Goal: Task Accomplishment & Management: Complete application form

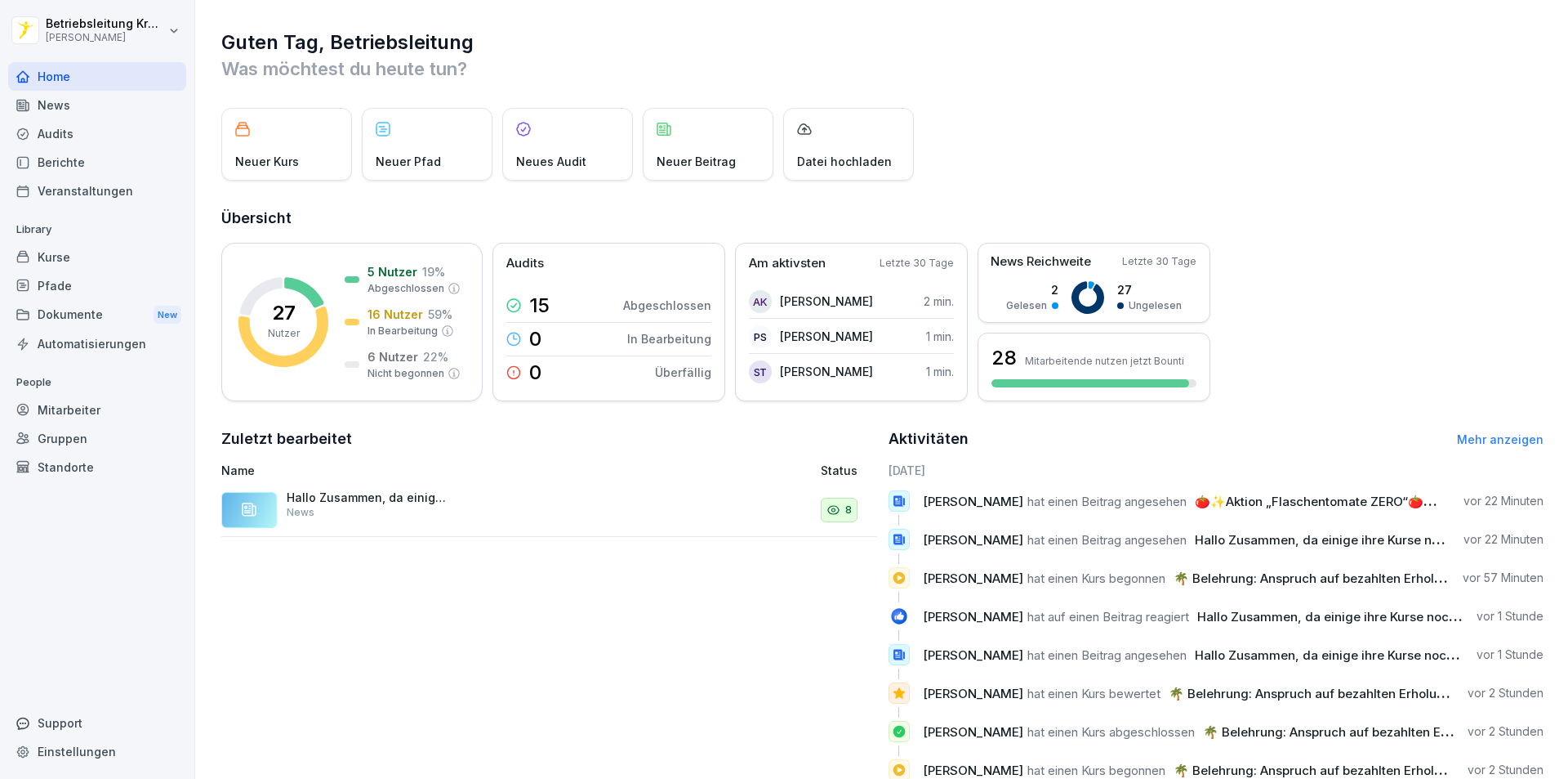
click at [72, 409] on div "Mitarbeiter" at bounding box center [97, 410] width 178 height 29
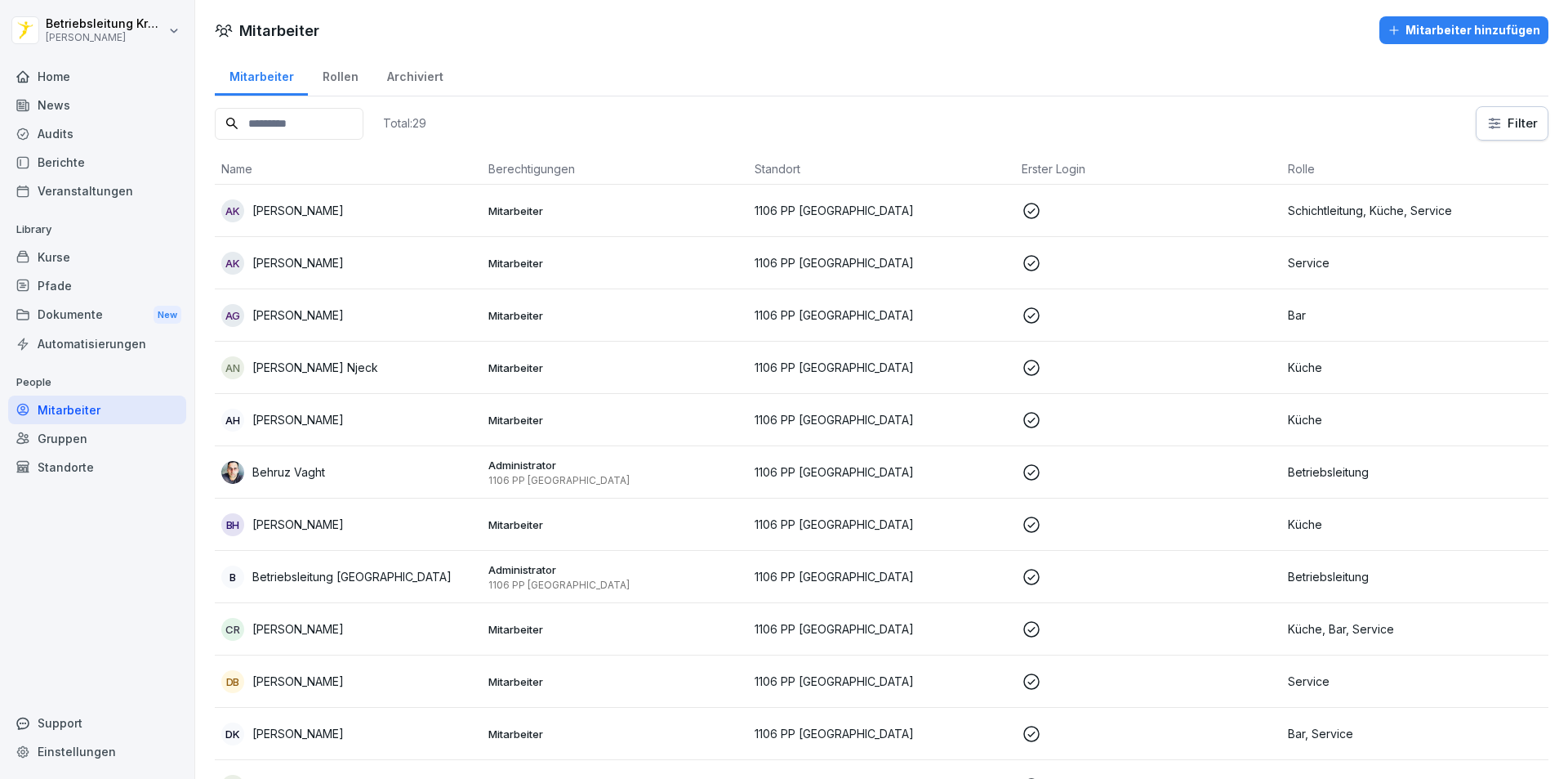
click at [1438, 25] on div "Mitarbeiter hinzufügen" at bounding box center [1463, 30] width 153 height 18
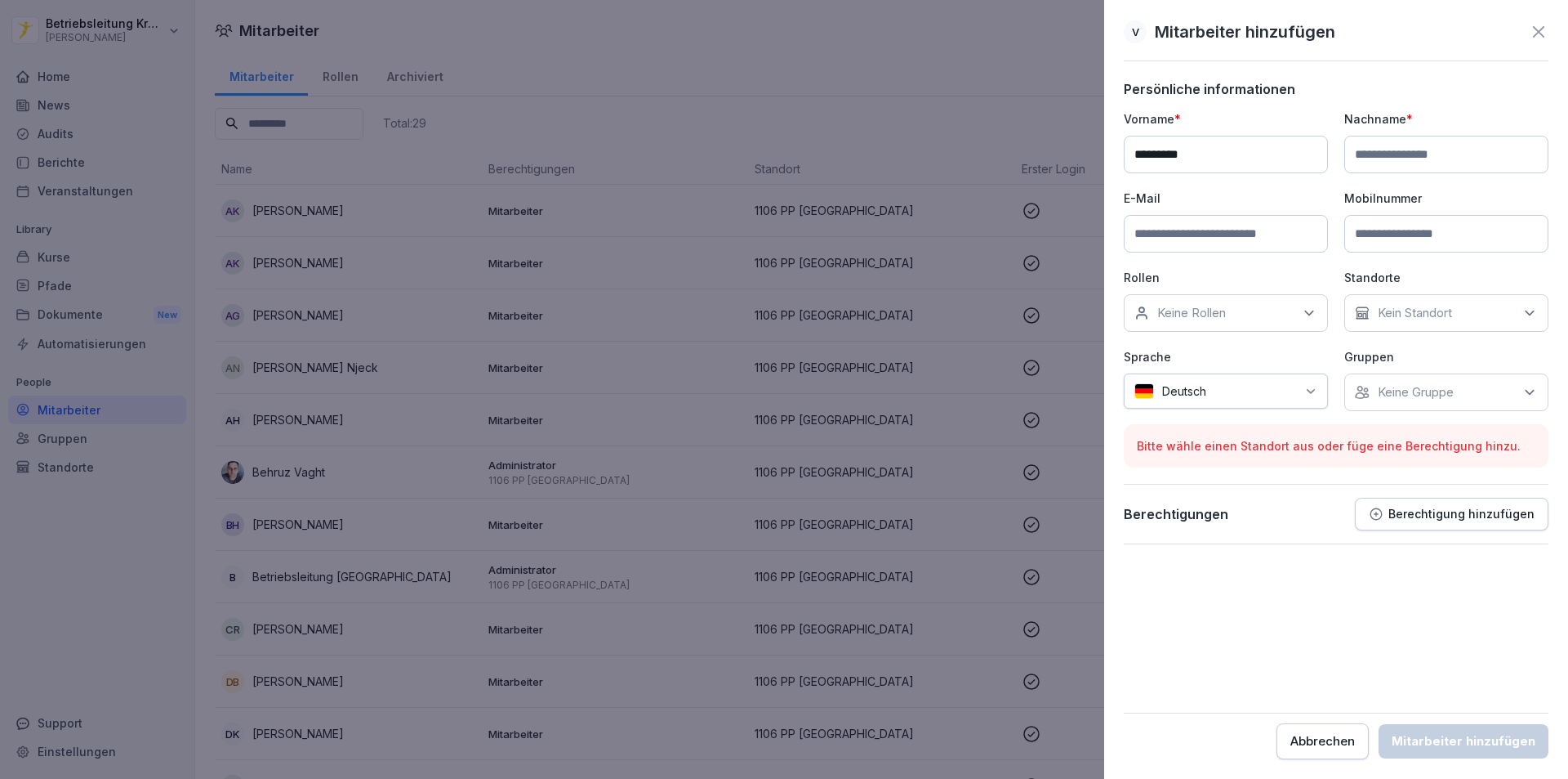
type input "********"
click at [1489, 164] on input at bounding box center [1446, 155] width 204 height 38
type input "*******"
click at [1260, 322] on div "Keine Rollen" at bounding box center [1225, 313] width 204 height 38
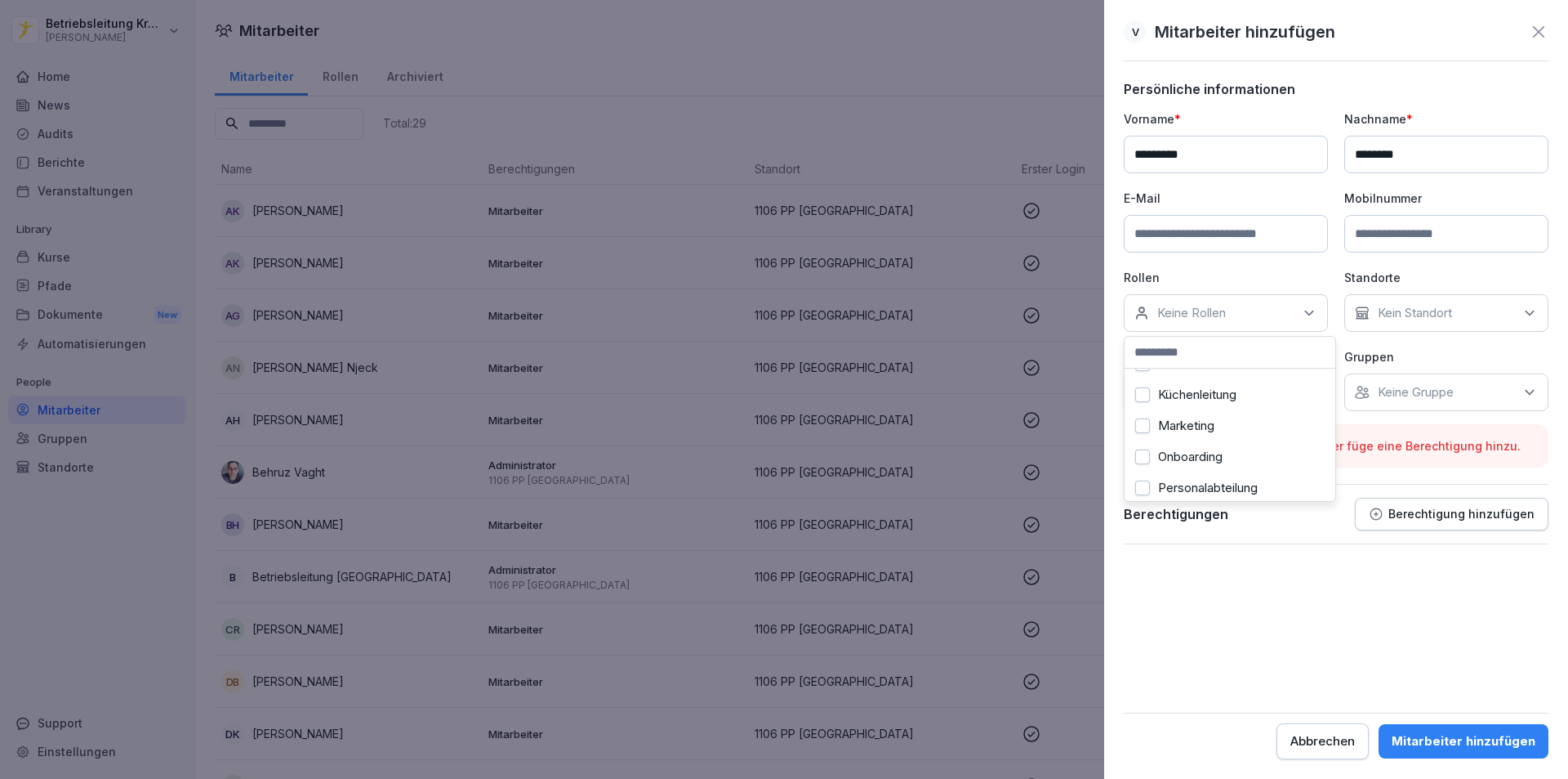
scroll to position [572, 0]
click at [1253, 382] on div "Onboarding" at bounding box center [1229, 375] width 203 height 31
click at [1485, 320] on div "Kein Standort" at bounding box center [1446, 313] width 204 height 38
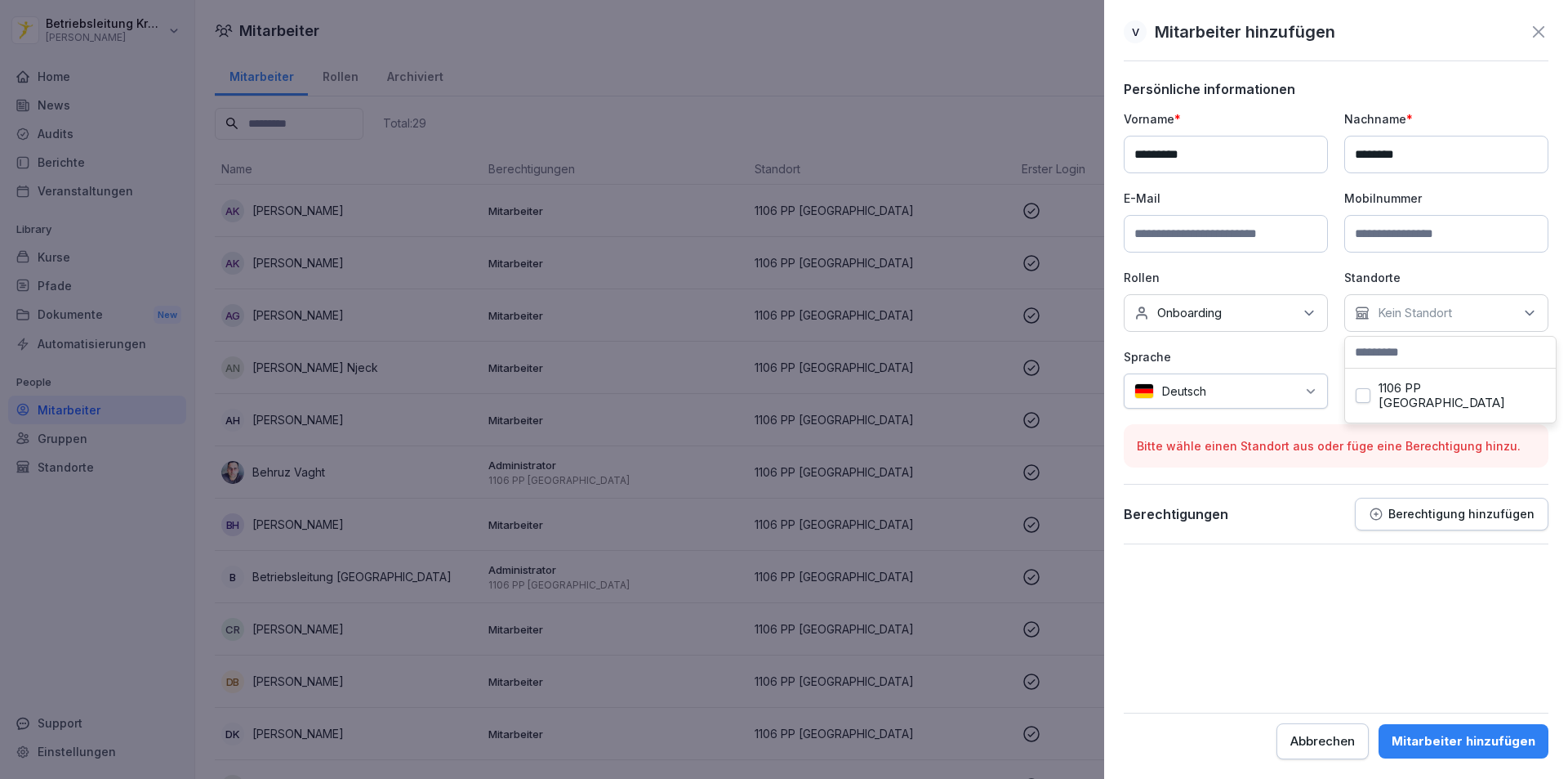
click at [1409, 391] on label "1106 PP [GEOGRAPHIC_DATA]" at bounding box center [1462, 395] width 168 height 29
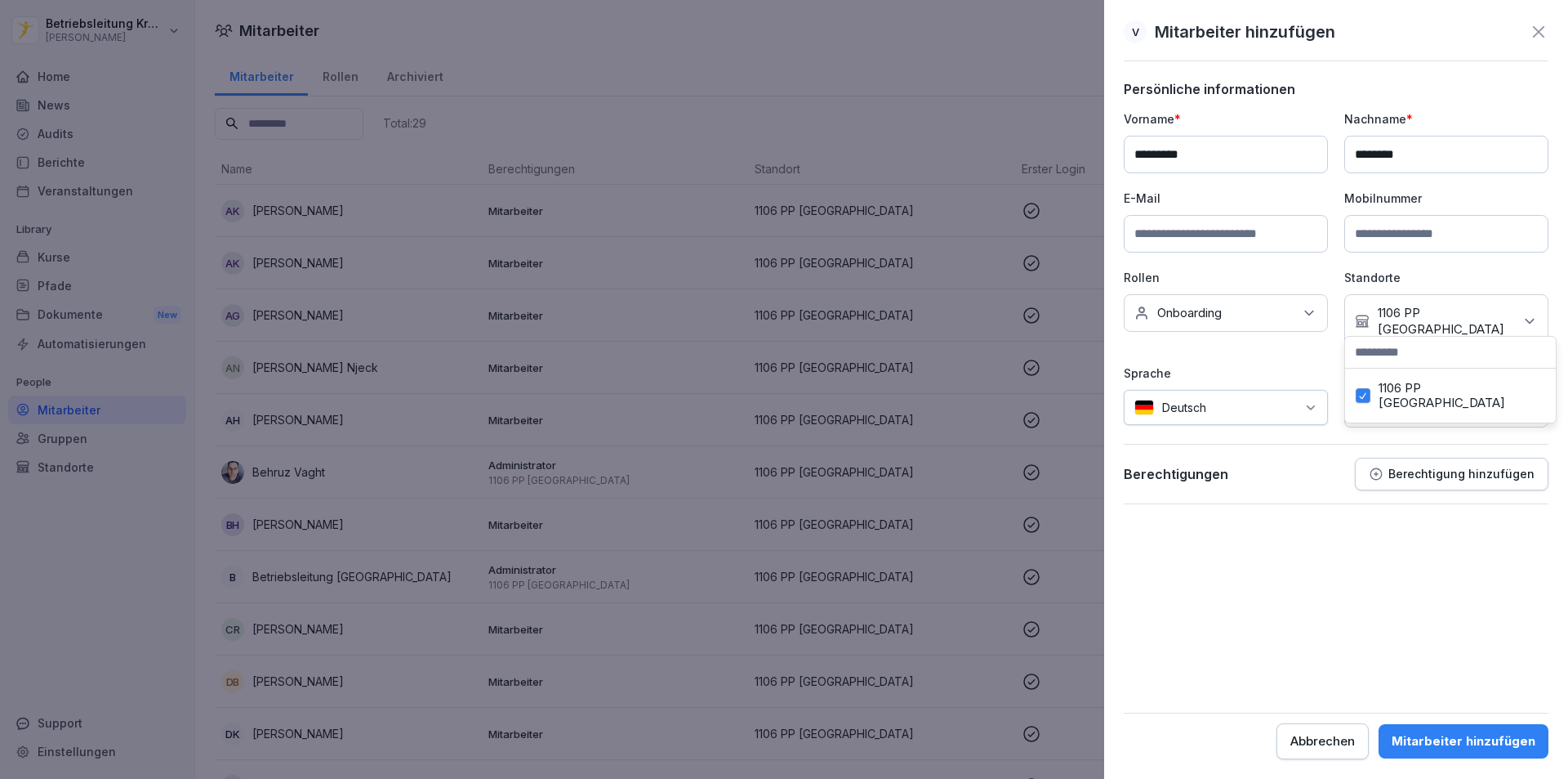
click at [1327, 577] on form "Persönliche informationen Vorname * ******** Nachname * ******* E-Mail Mobilnum…" at bounding box center [1335, 420] width 425 height 678
click at [1413, 400] on p "Keine Gruppe" at bounding box center [1416, 408] width 76 height 16
click at [1322, 593] on form "Persönliche informationen Vorname * ******** Nachname * ******* E-Mail Mobilnum…" at bounding box center [1335, 420] width 425 height 678
click at [1210, 244] on input at bounding box center [1225, 234] width 204 height 38
type input "**********"
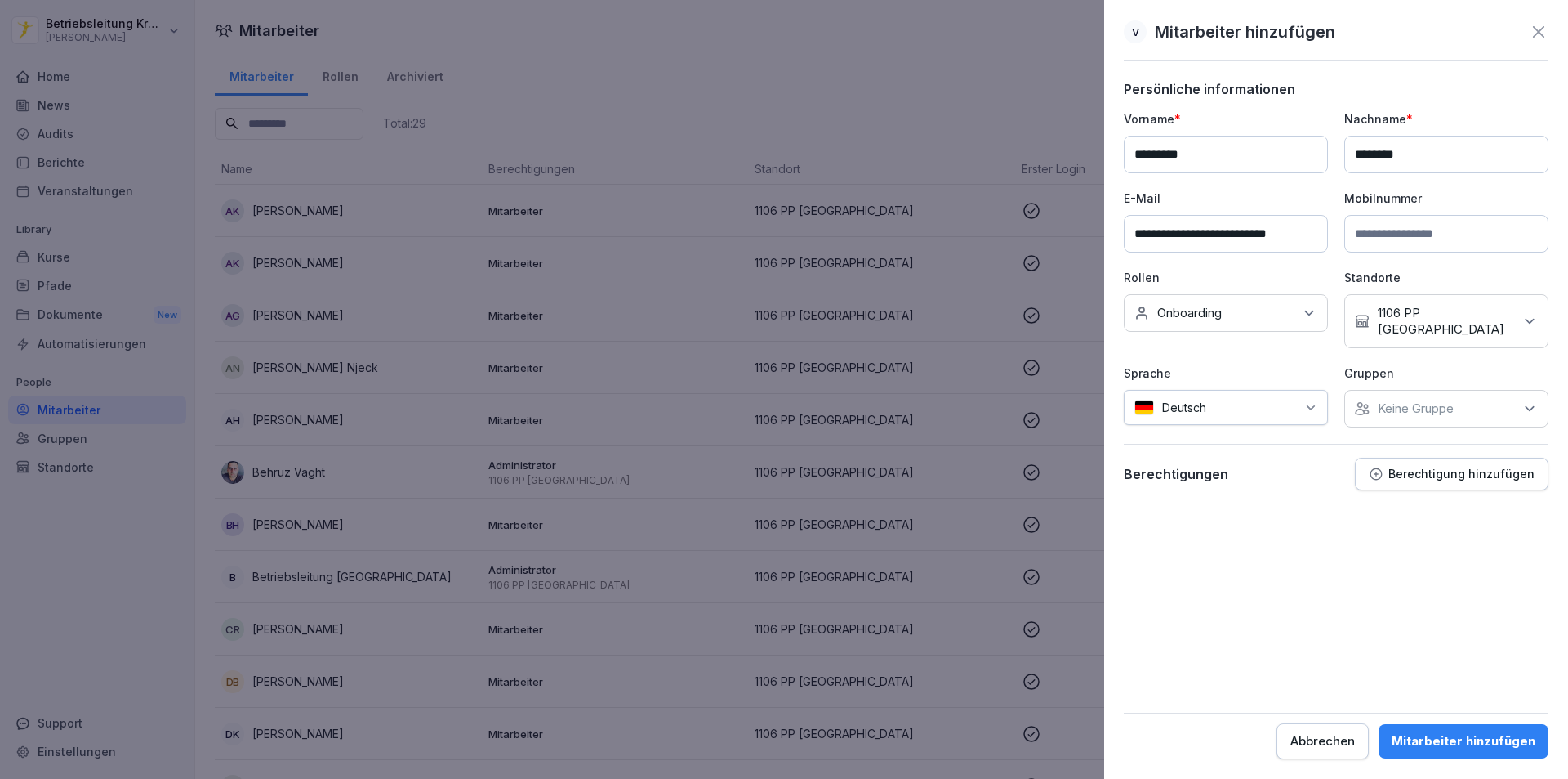
click at [1437, 240] on input at bounding box center [1446, 234] width 204 height 38
type input "**********"
drag, startPoint x: 1137, startPoint y: 233, endPoint x: 1298, endPoint y: 239, distance: 161.1
click at [1298, 239] on input "**********" at bounding box center [1225, 234] width 204 height 38
click at [1494, 732] on div "Mitarbeiter hinzufügen" at bounding box center [1463, 741] width 144 height 18
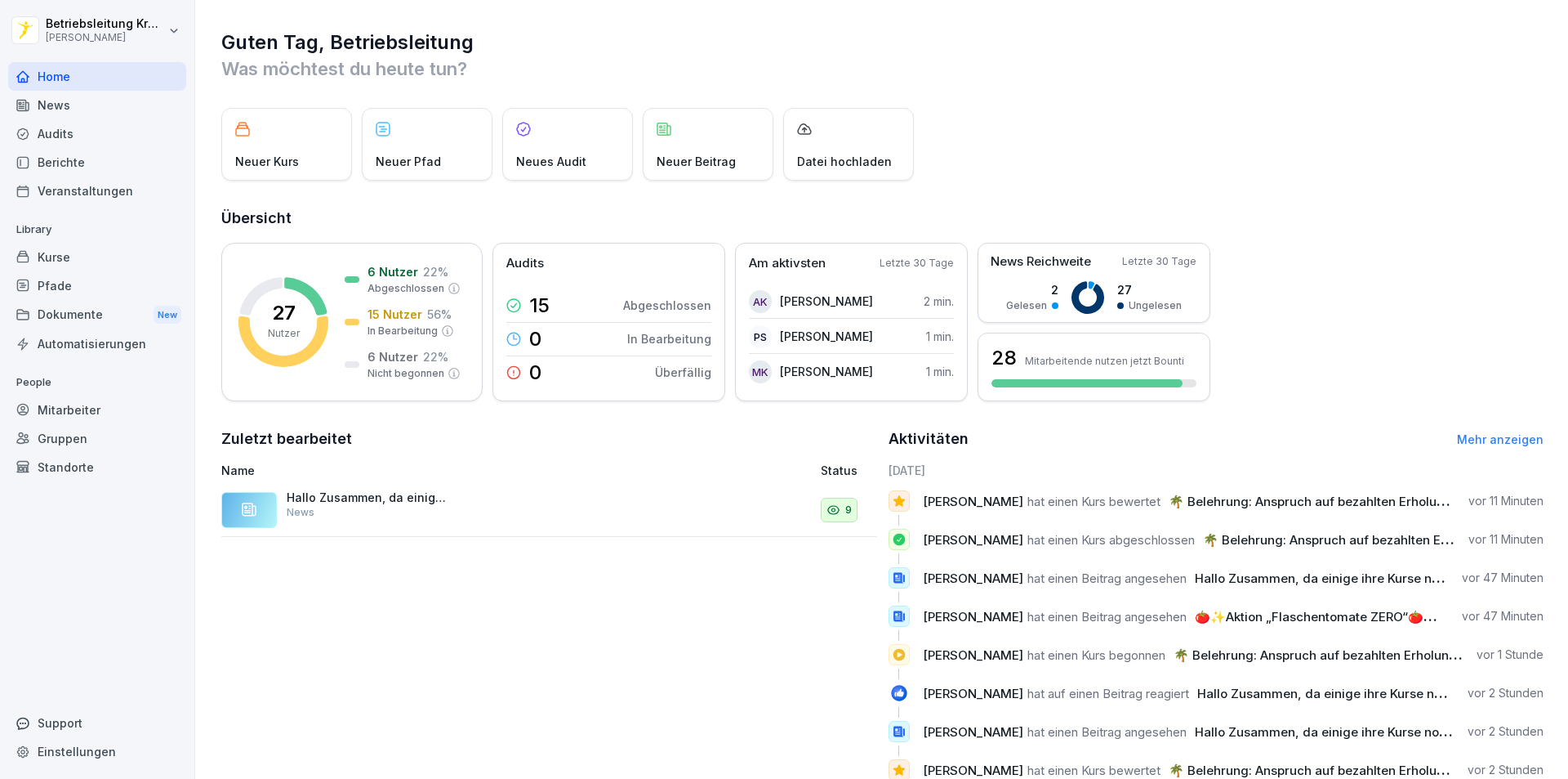
click at [60, 412] on div "Mitarbeiter" at bounding box center [97, 410] width 178 height 29
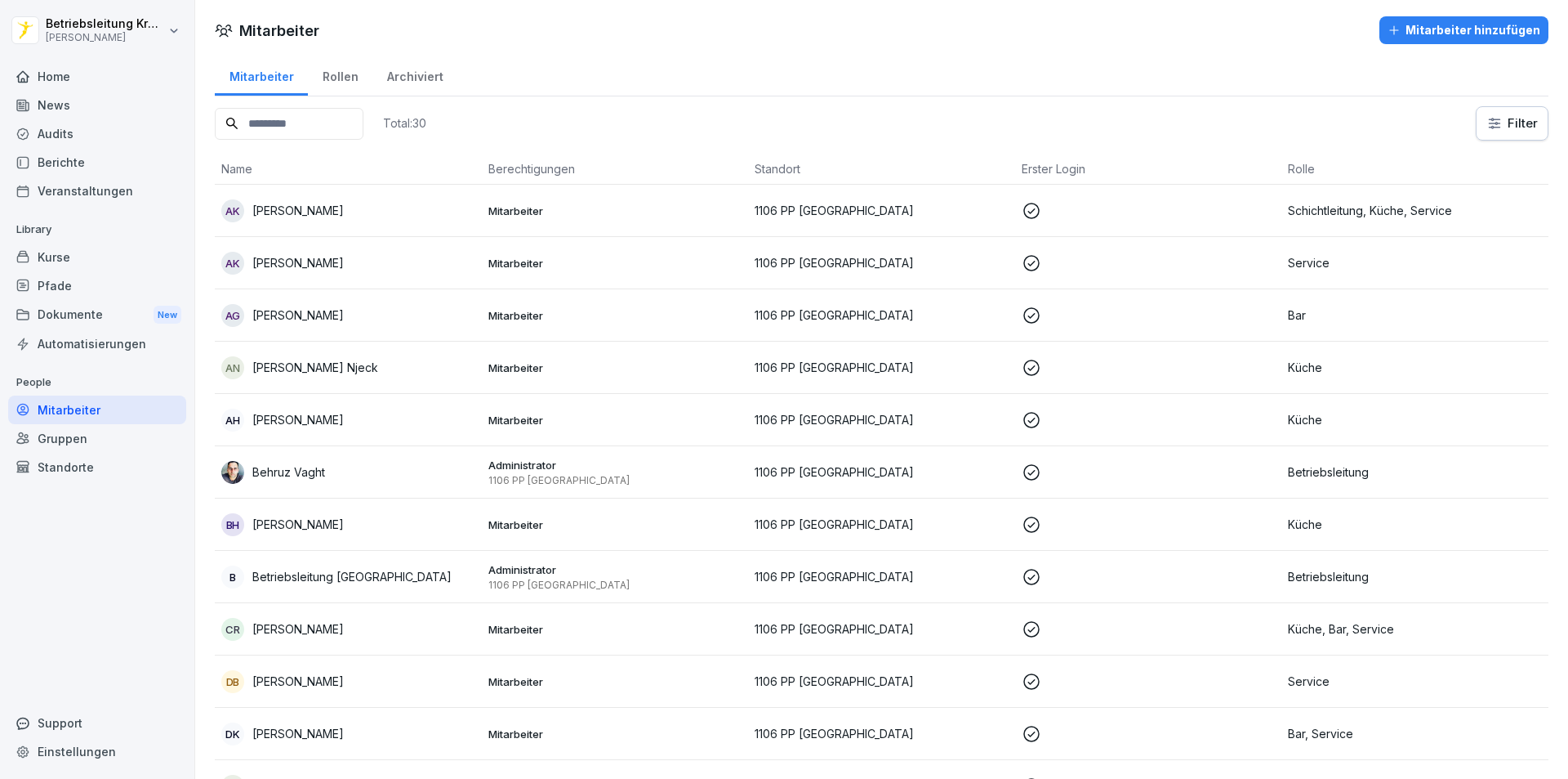
drag, startPoint x: 284, startPoint y: 110, endPoint x: 286, endPoint y: 120, distance: 10.2
click at [285, 120] on input at bounding box center [289, 124] width 149 height 32
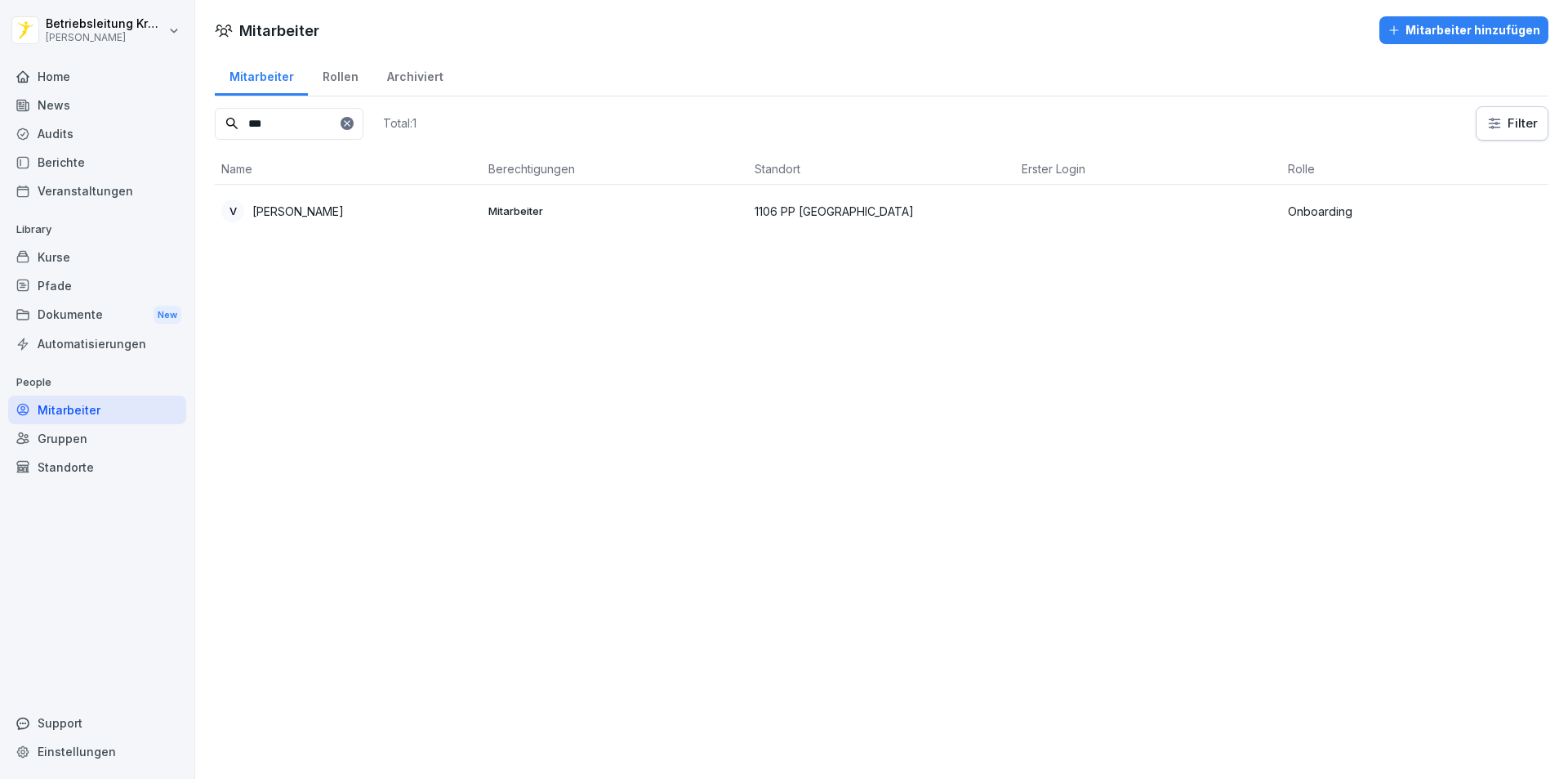
type input "***"
click at [849, 212] on p "1106 PP [GEOGRAPHIC_DATA]" at bounding box center [881, 211] width 254 height 17
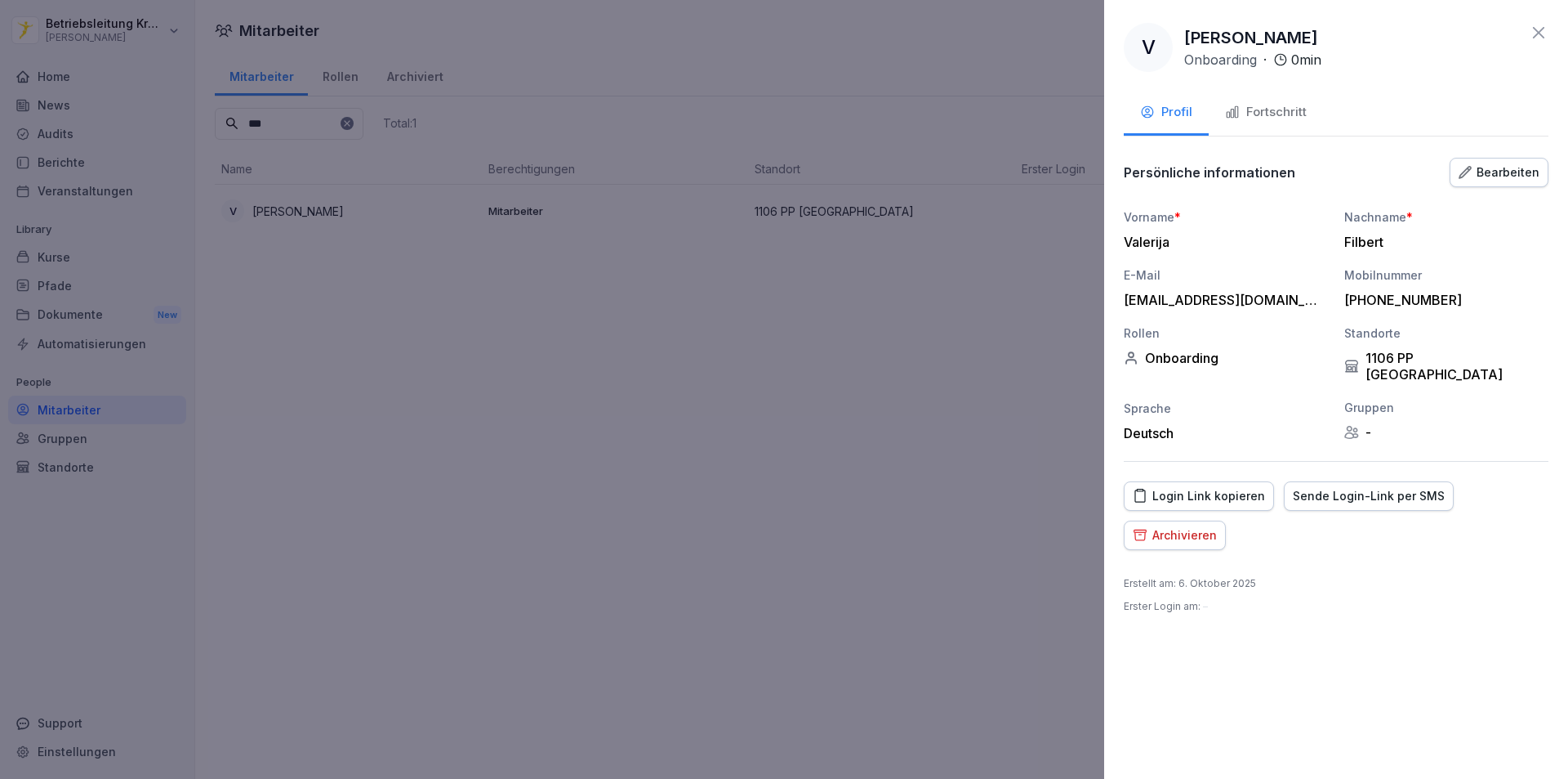
click at [1260, 114] on div "Fortschritt" at bounding box center [1266, 112] width 82 height 19
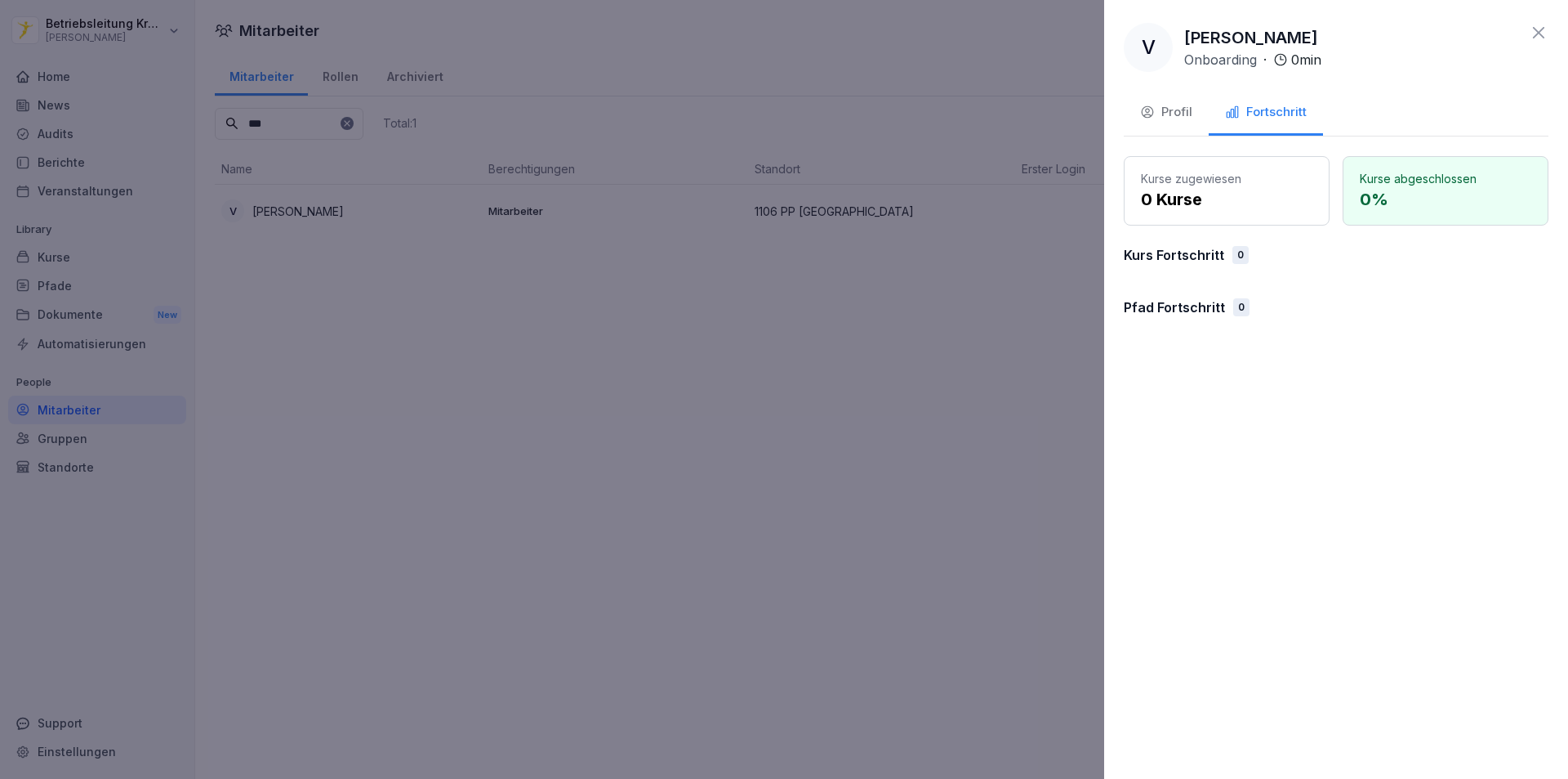
click at [1170, 110] on div "Profil" at bounding box center [1166, 112] width 52 height 19
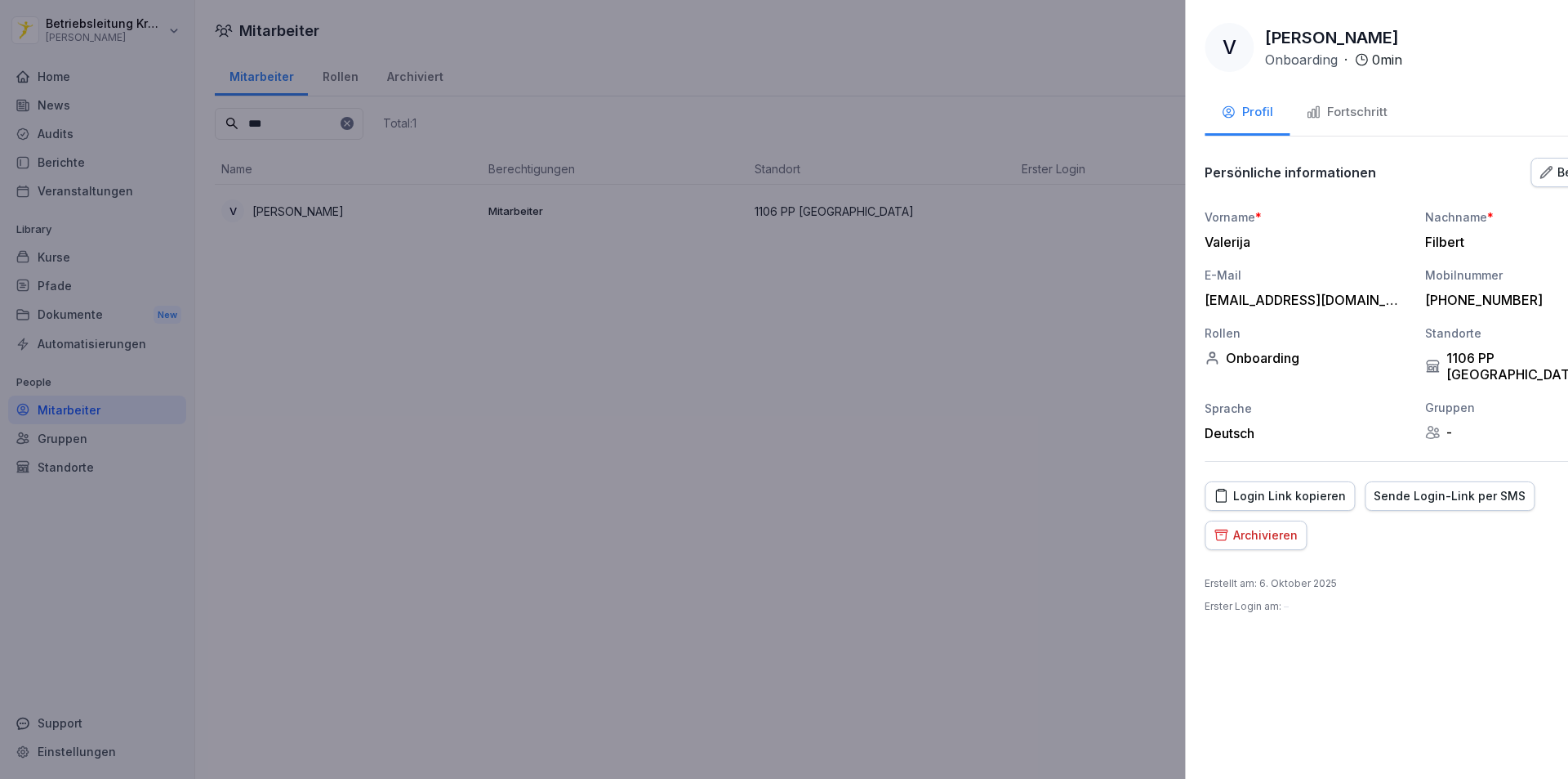
click at [849, 449] on div at bounding box center [784, 389] width 1568 height 779
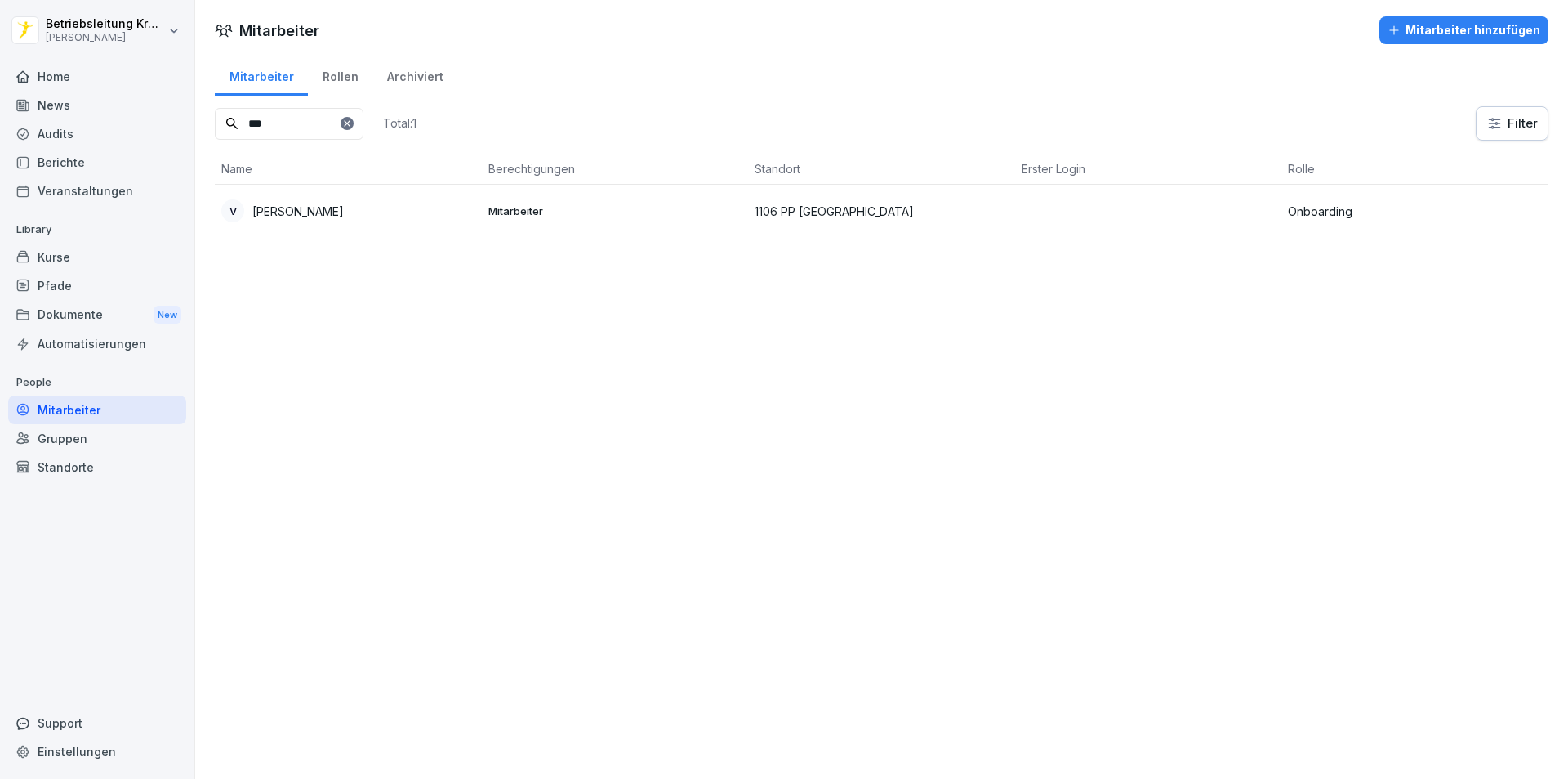
click at [352, 127] on icon at bounding box center [347, 123] width 10 height 10
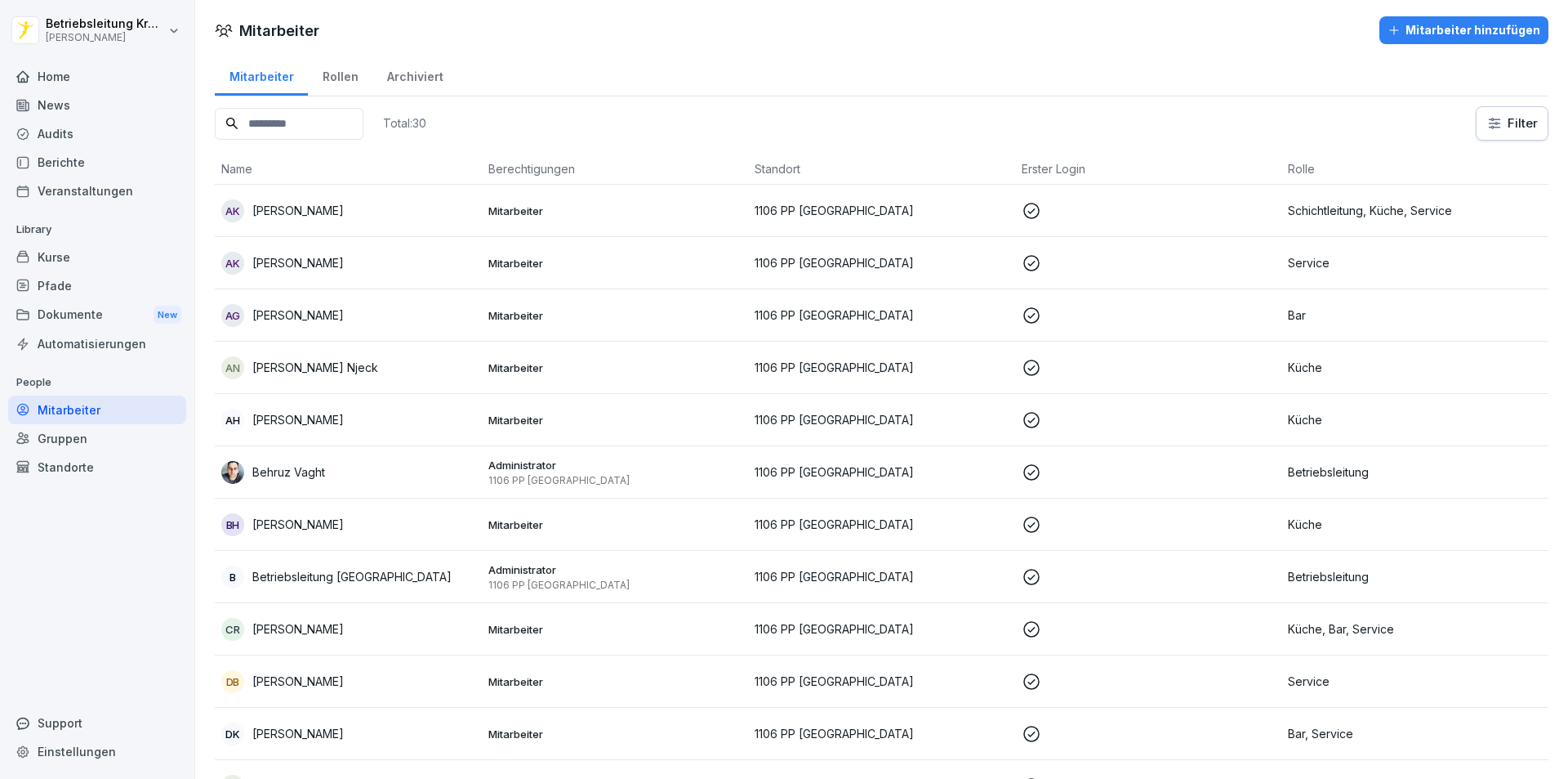
click at [1219, 214] on p at bounding box center [1148, 211] width 254 height 20
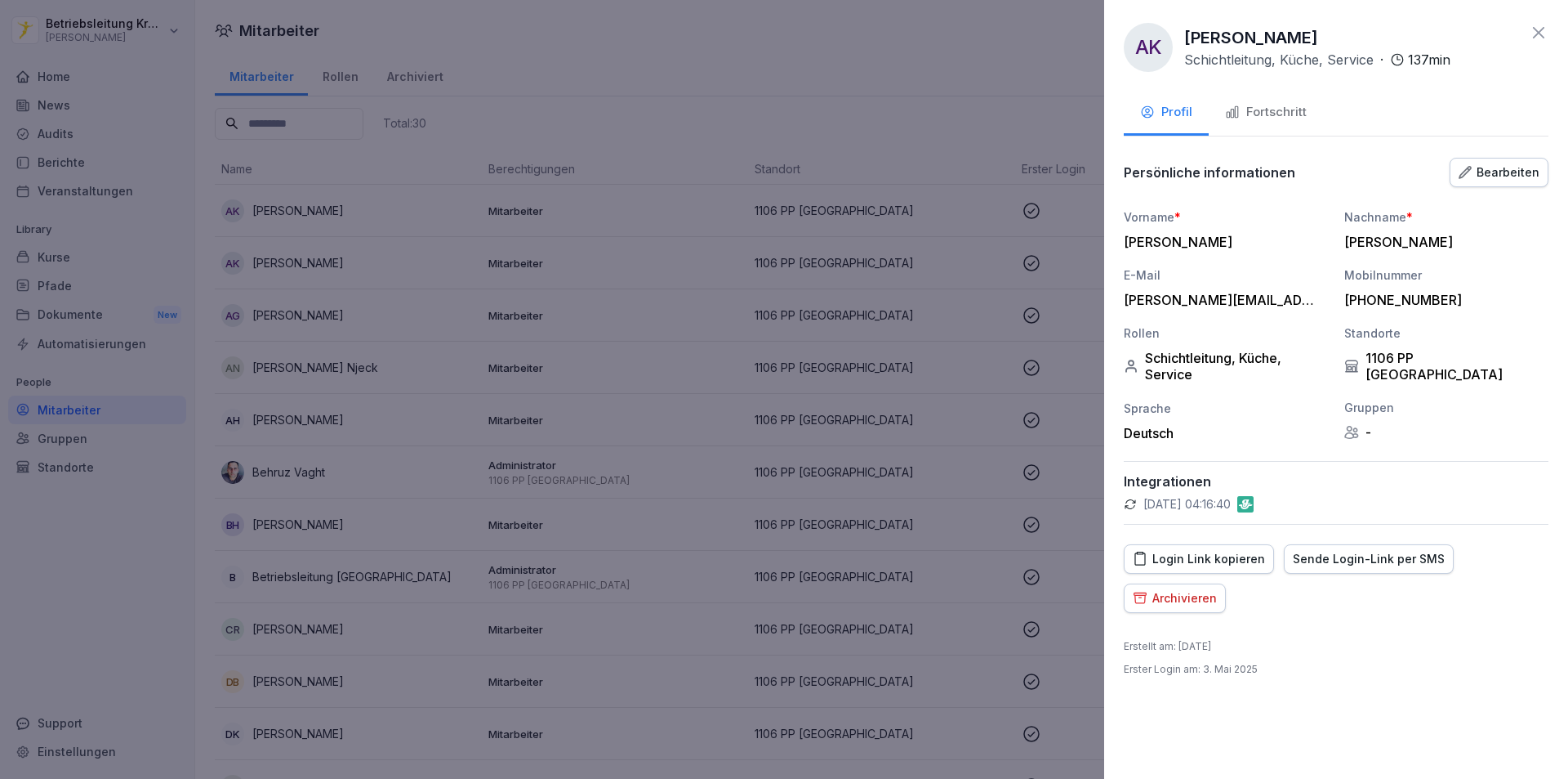
click at [1258, 112] on div "Fortschritt" at bounding box center [1266, 112] width 82 height 19
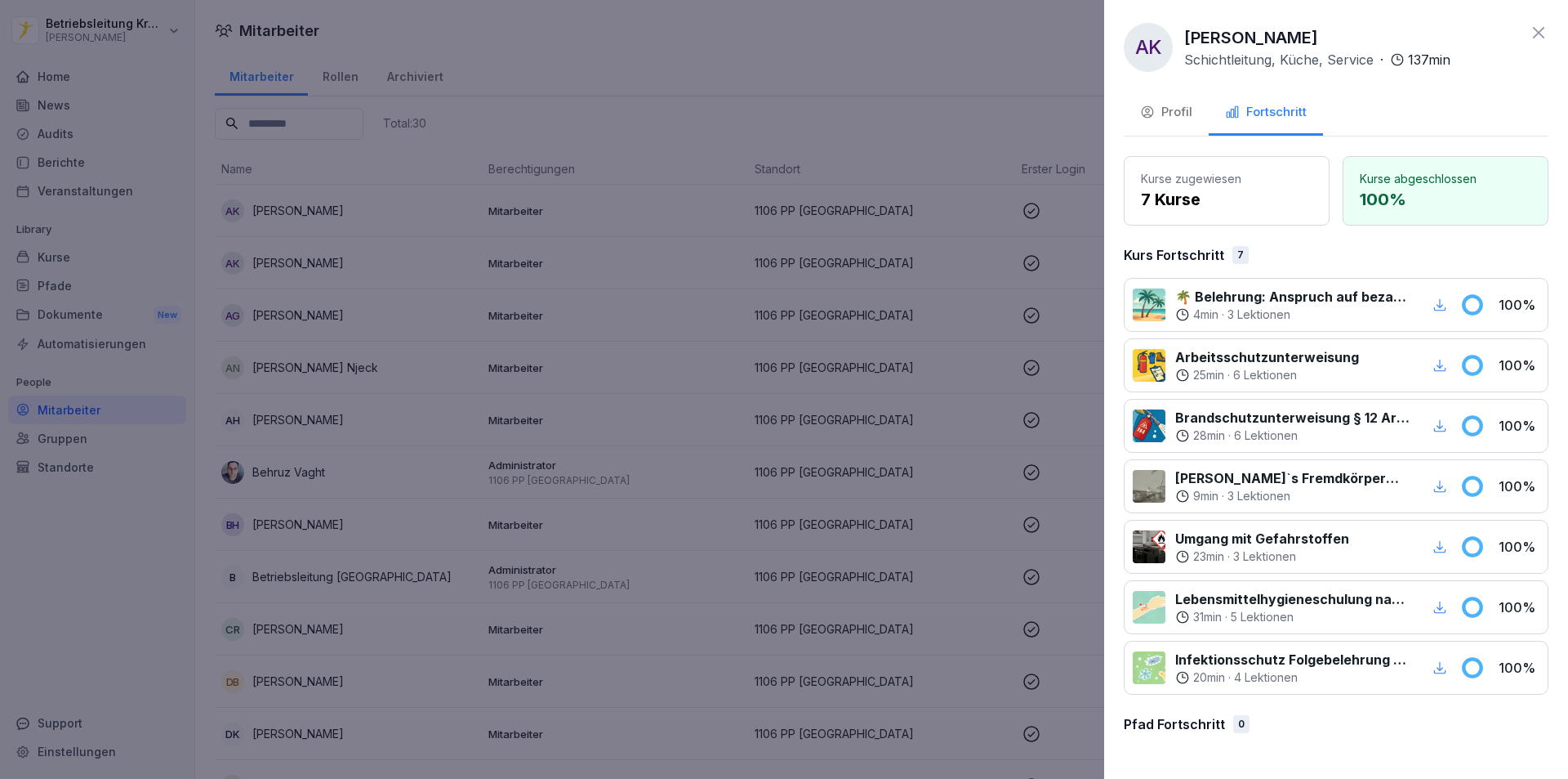
click at [504, 172] on div at bounding box center [784, 389] width 1568 height 779
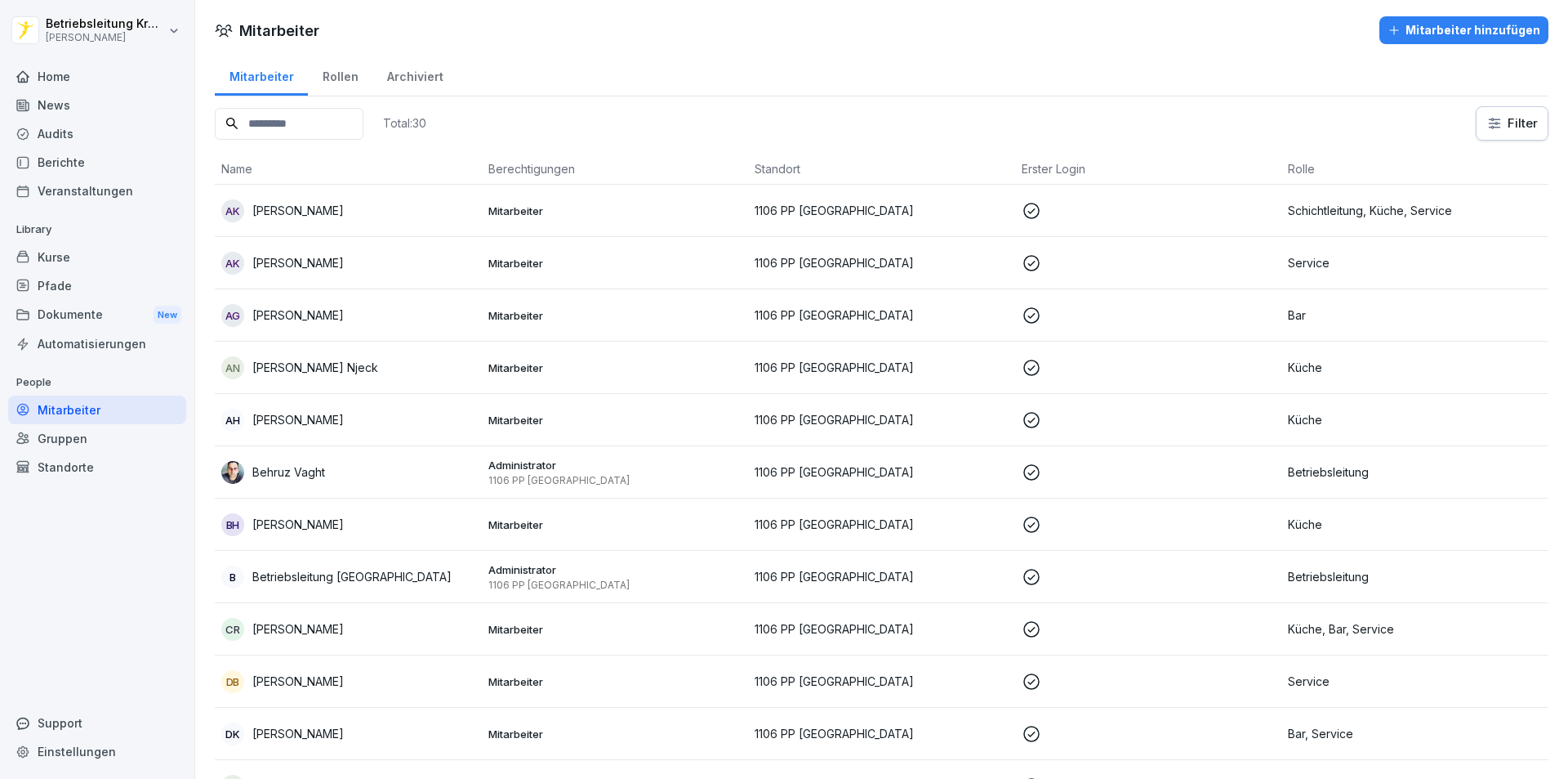
click at [92, 416] on div "Mitarbeiter" at bounding box center [97, 410] width 178 height 29
click at [331, 130] on input at bounding box center [289, 124] width 149 height 32
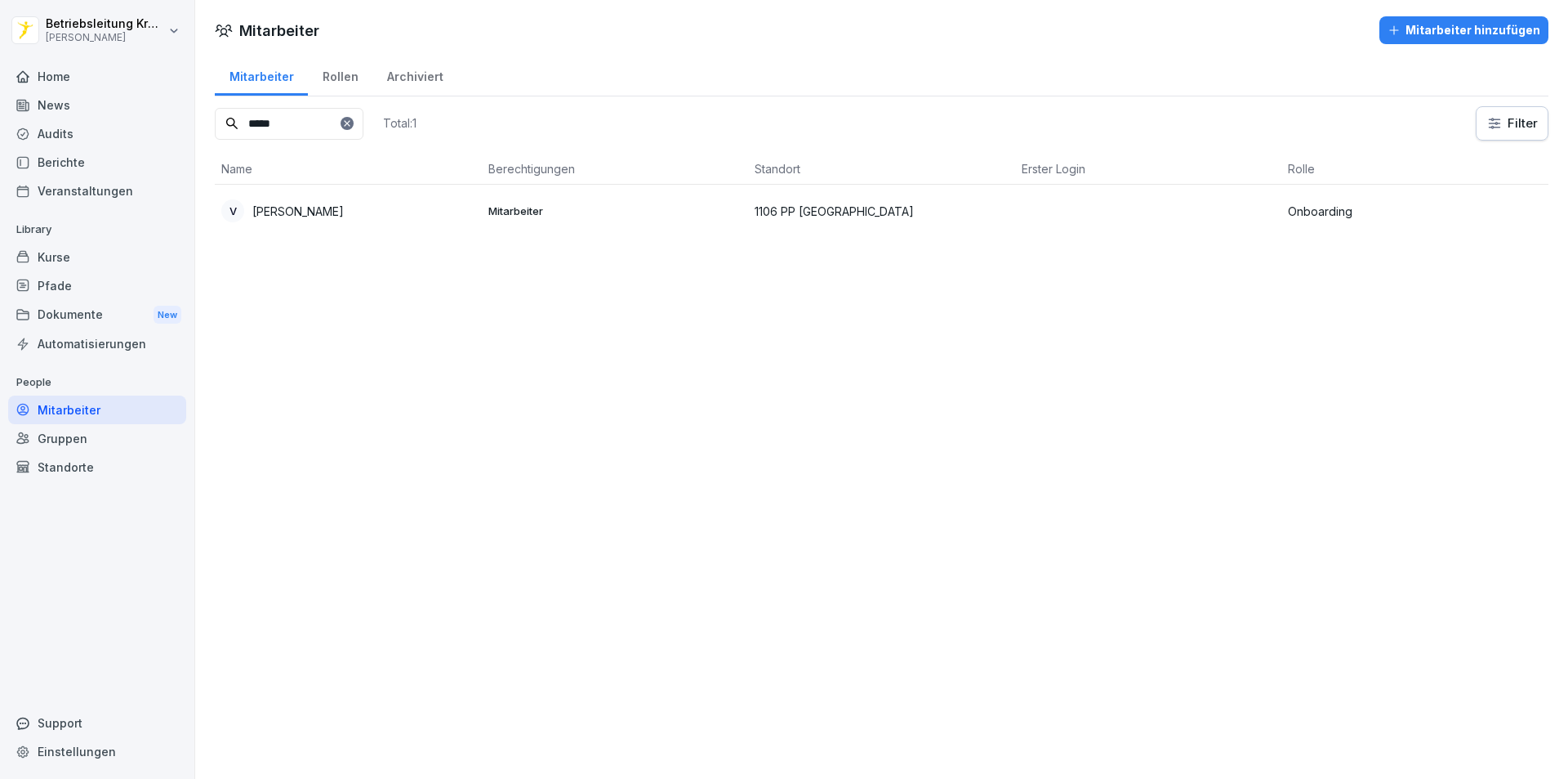
type input "*****"
click at [512, 210] on p "Mitarbeiter" at bounding box center [616, 210] width 254 height 15
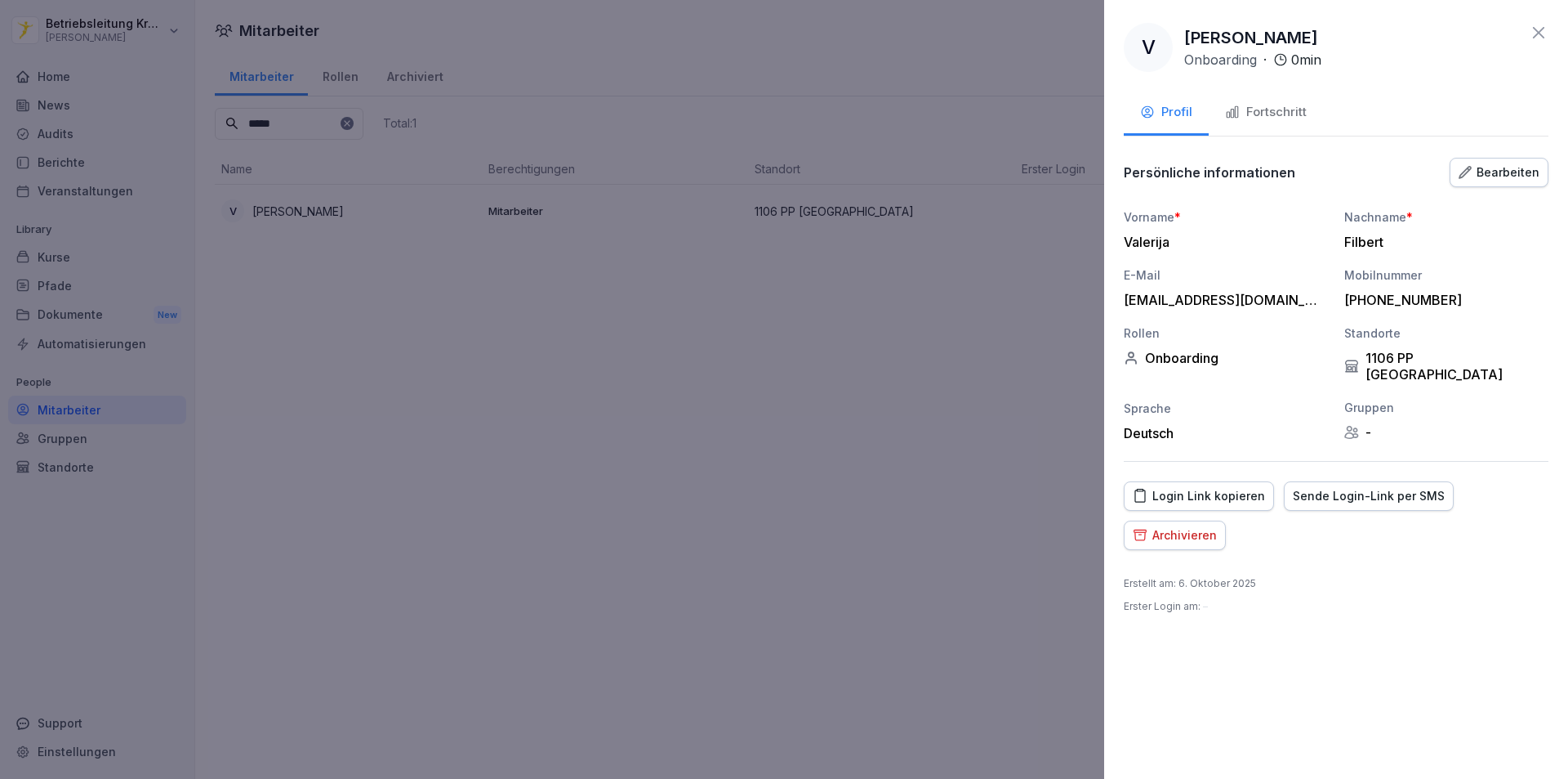
click at [1378, 487] on div "Sende Login-Link per SMS" at bounding box center [1369, 496] width 152 height 18
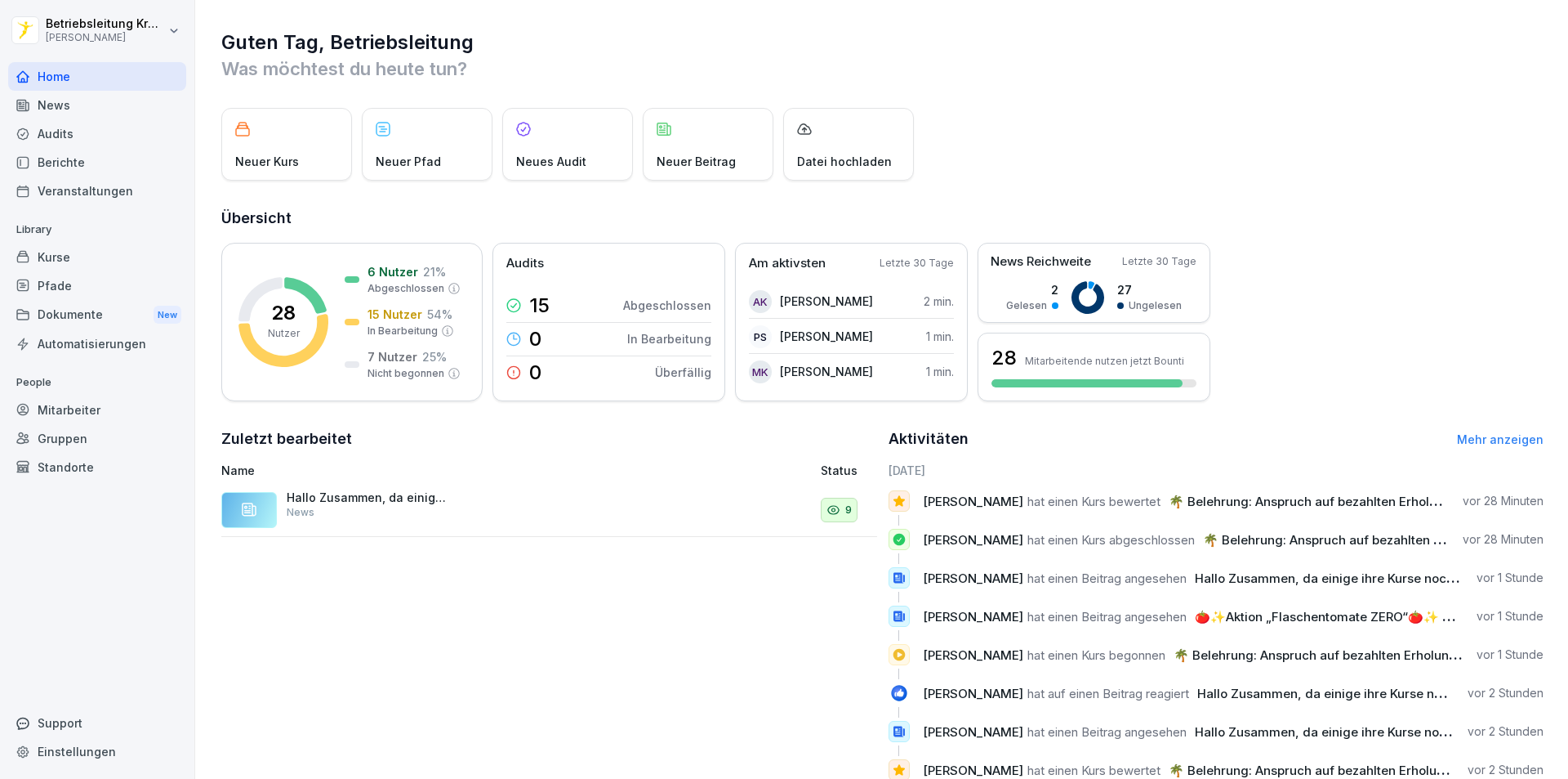
click at [95, 407] on div "Mitarbeiter" at bounding box center [97, 410] width 178 height 29
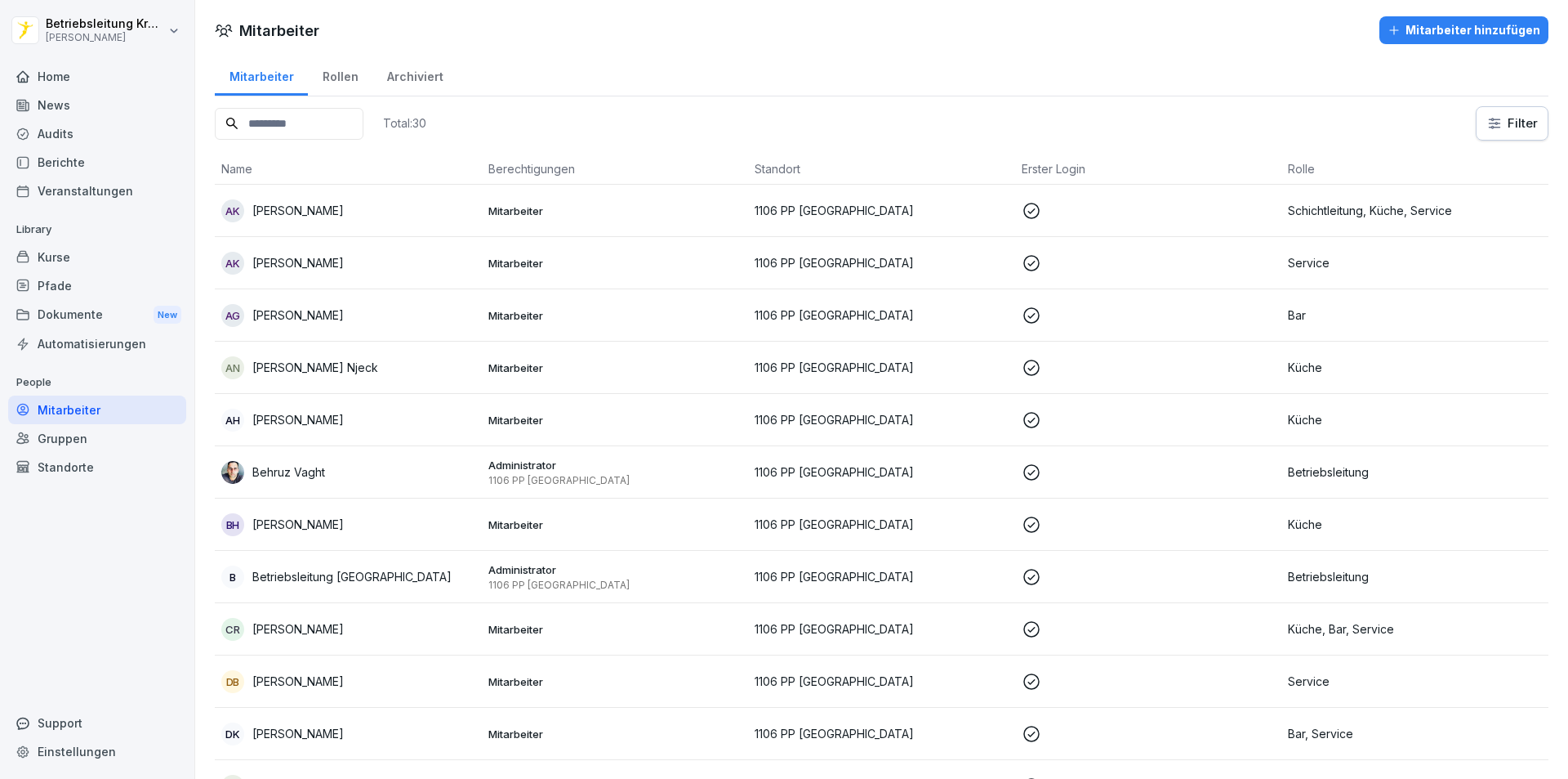
click at [285, 136] on input at bounding box center [289, 124] width 149 height 32
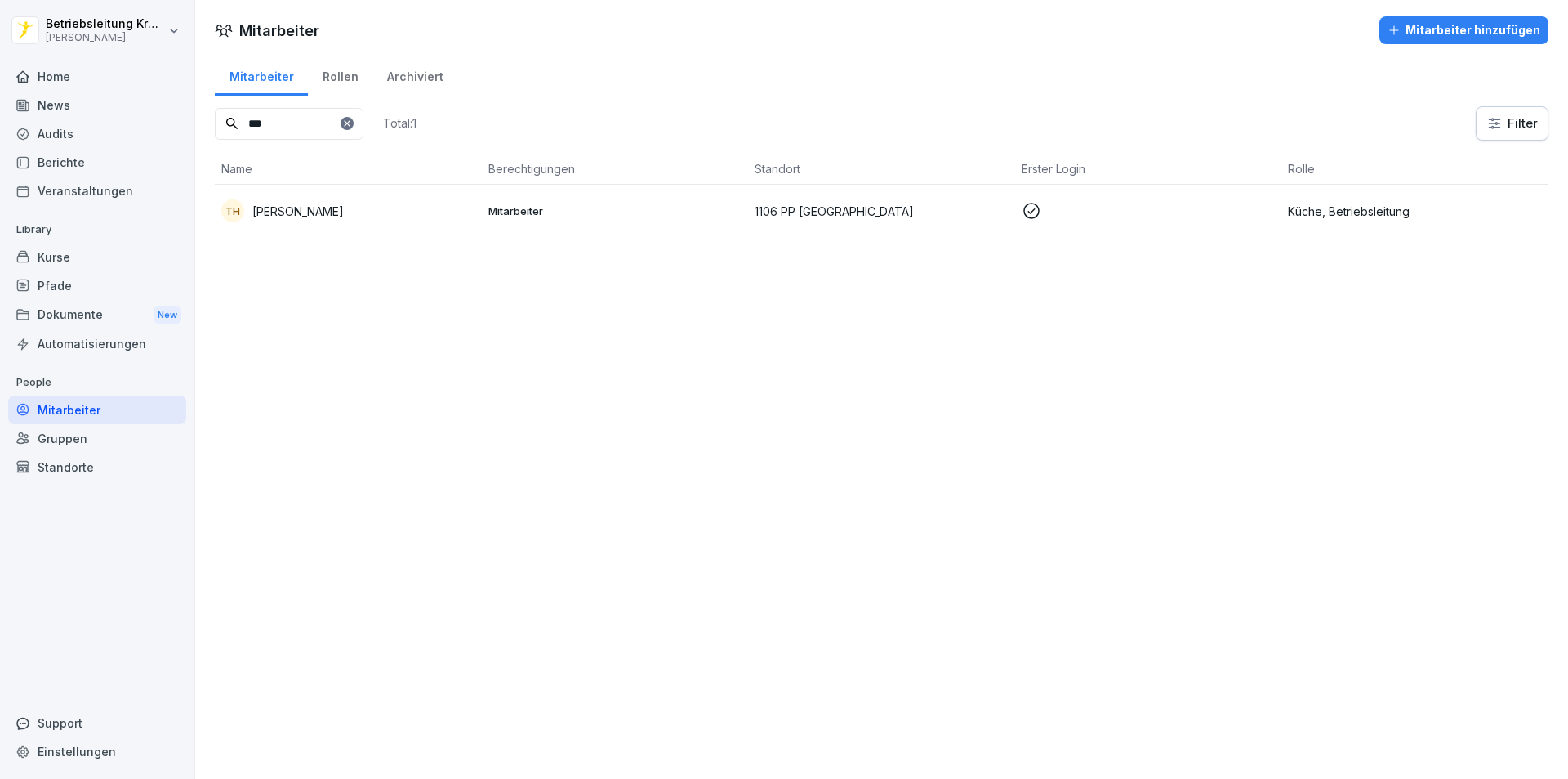
type input "***"
click at [349, 212] on div "TH [PERSON_NAME]" at bounding box center [348, 210] width 254 height 23
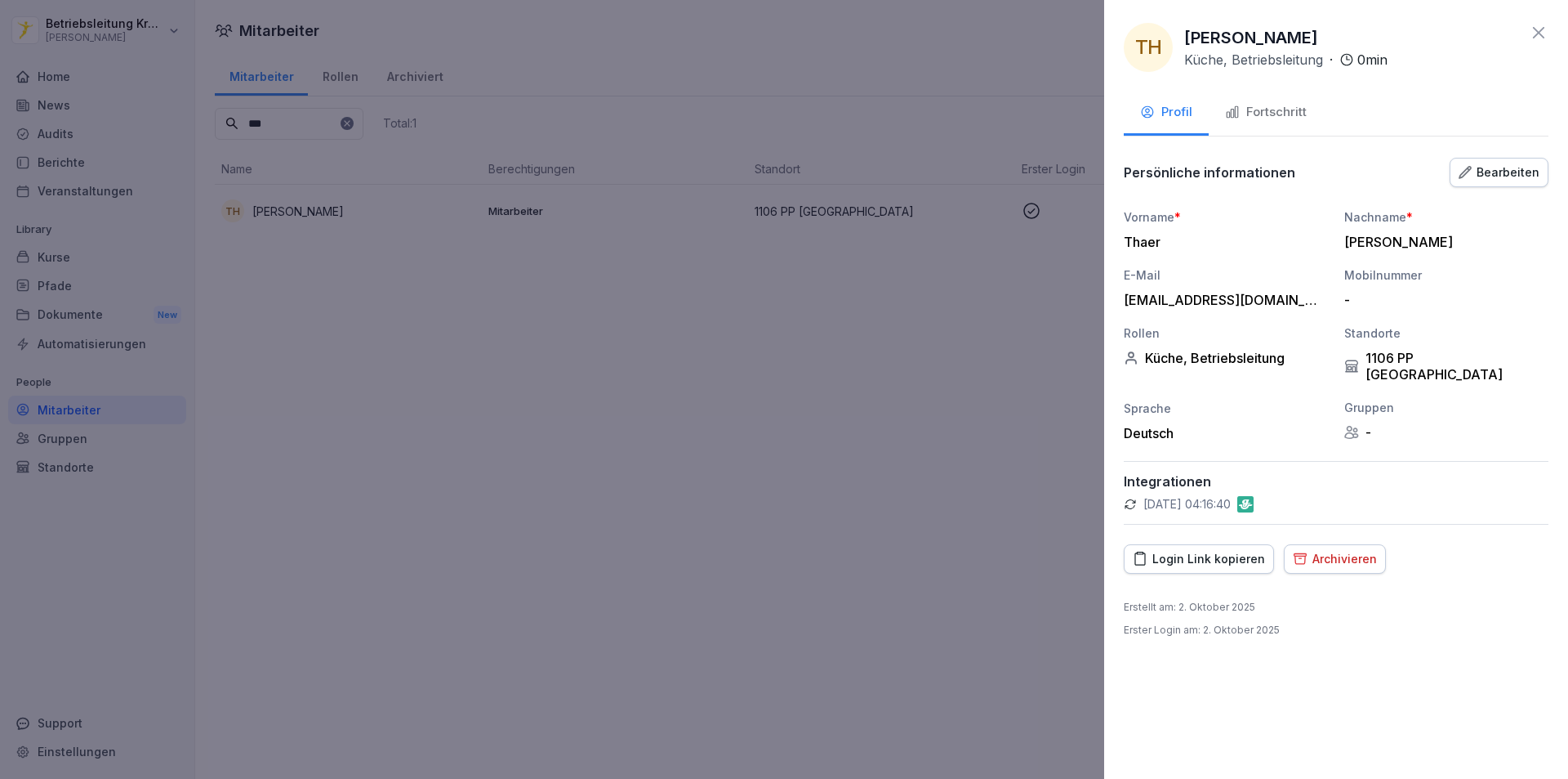
click at [1263, 122] on button "Fortschritt" at bounding box center [1265, 114] width 114 height 44
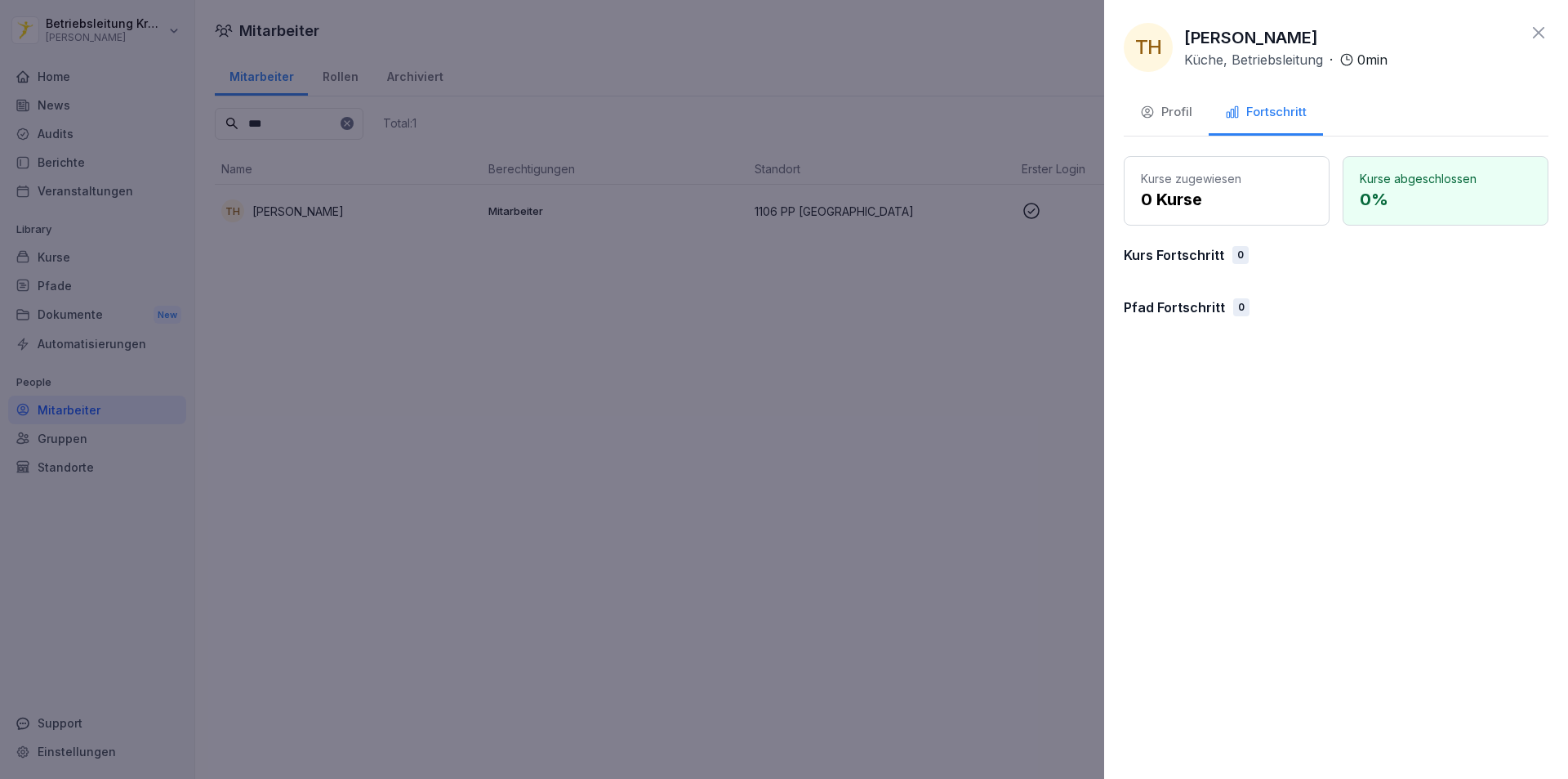
click at [1155, 110] on div "Profil" at bounding box center [1166, 112] width 52 height 19
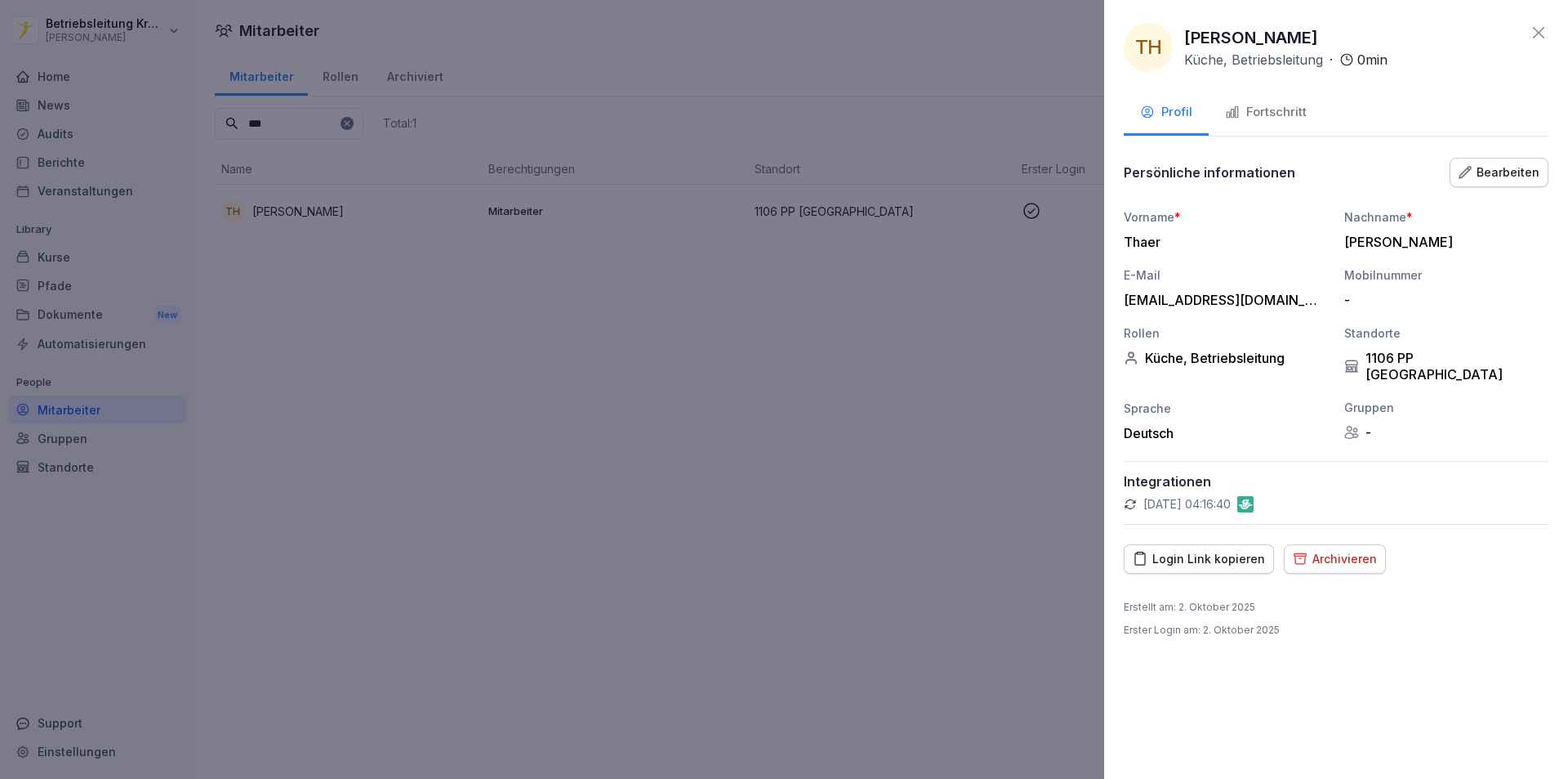
click at [1503, 177] on div "Bearbeiten" at bounding box center [1498, 172] width 81 height 18
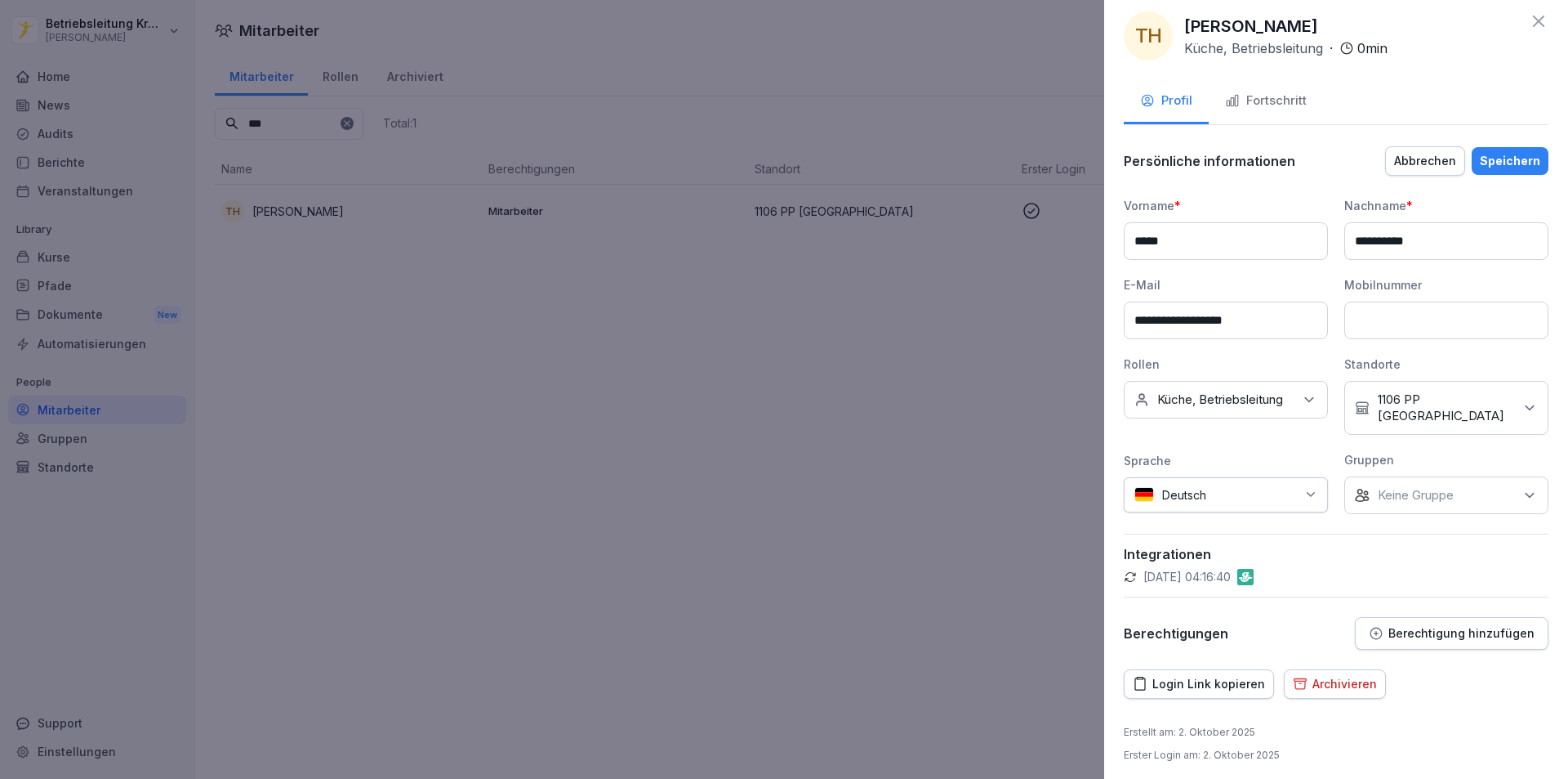
scroll to position [18, 0]
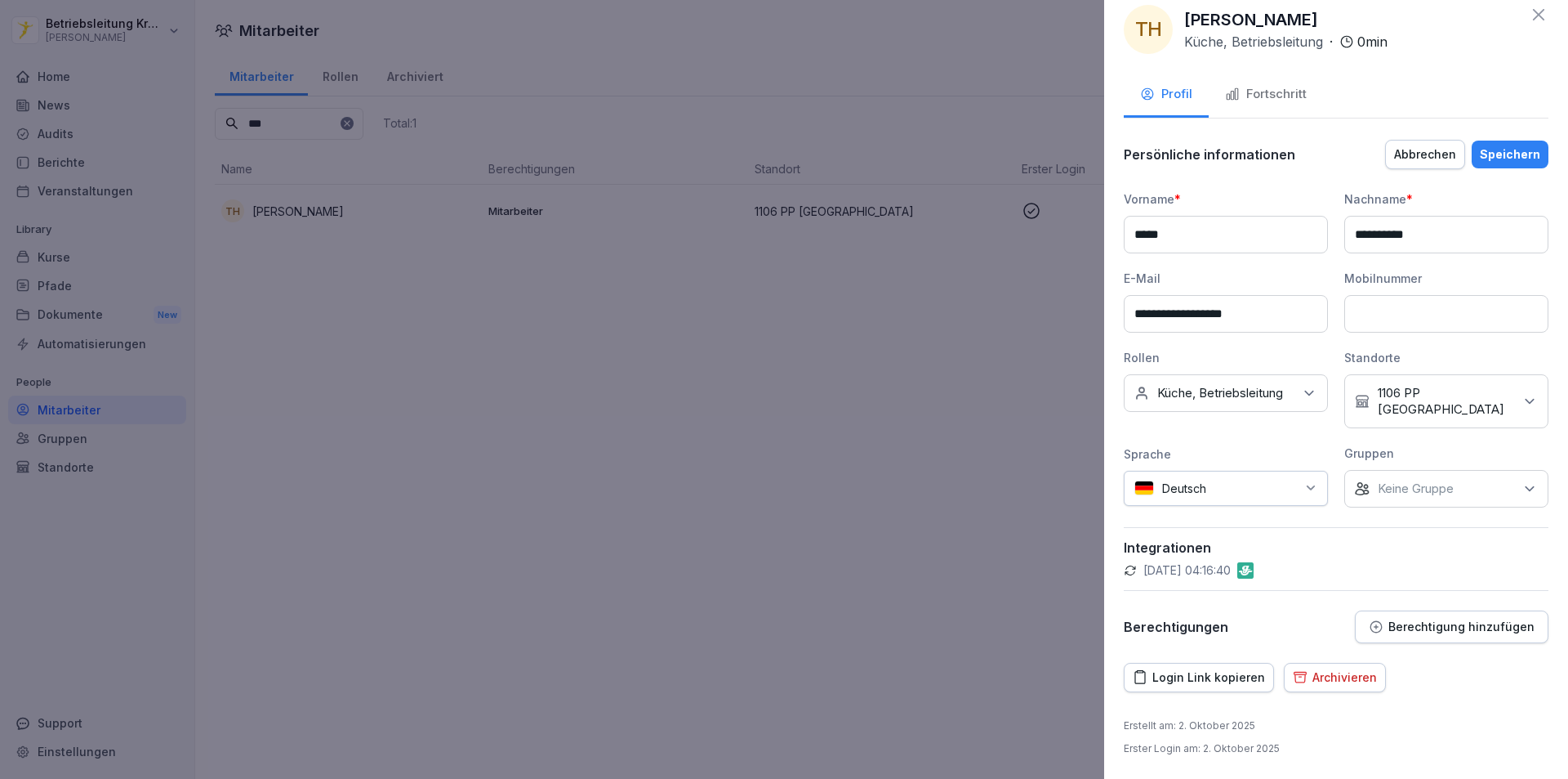
click at [1292, 396] on div "Keine Rollen Küche, Betriebsleitung" at bounding box center [1225, 393] width 204 height 38
click at [1142, 480] on button "Betriebsleitung" at bounding box center [1142, 476] width 15 height 15
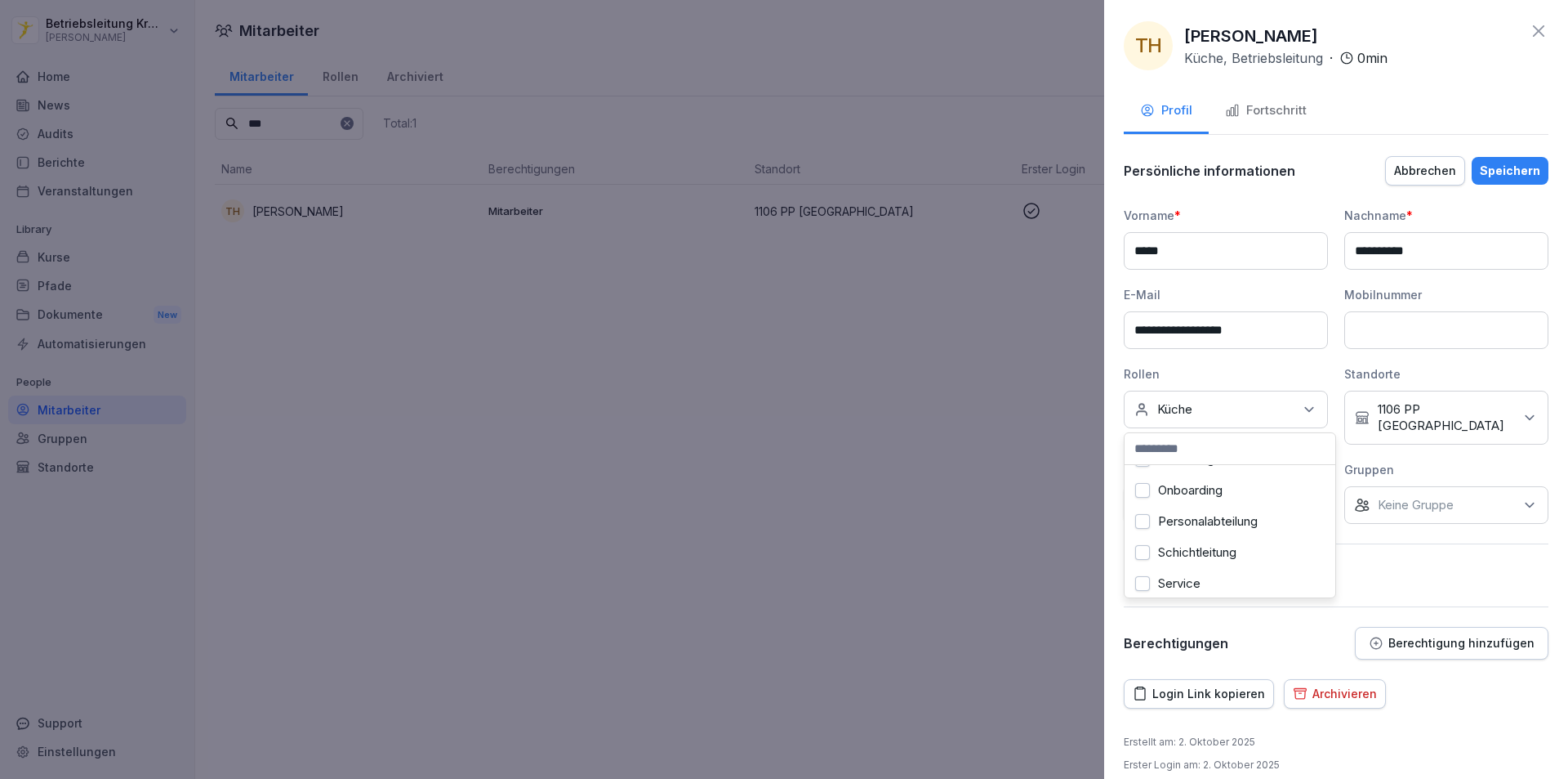
scroll to position [572, 0]
click at [1204, 476] on label "Onboarding" at bounding box center [1190, 471] width 65 height 15
click at [1465, 679] on div "Login Link kopieren Archivieren" at bounding box center [1335, 693] width 425 height 29
click at [1509, 171] on div "Speichern" at bounding box center [1510, 171] width 60 height 18
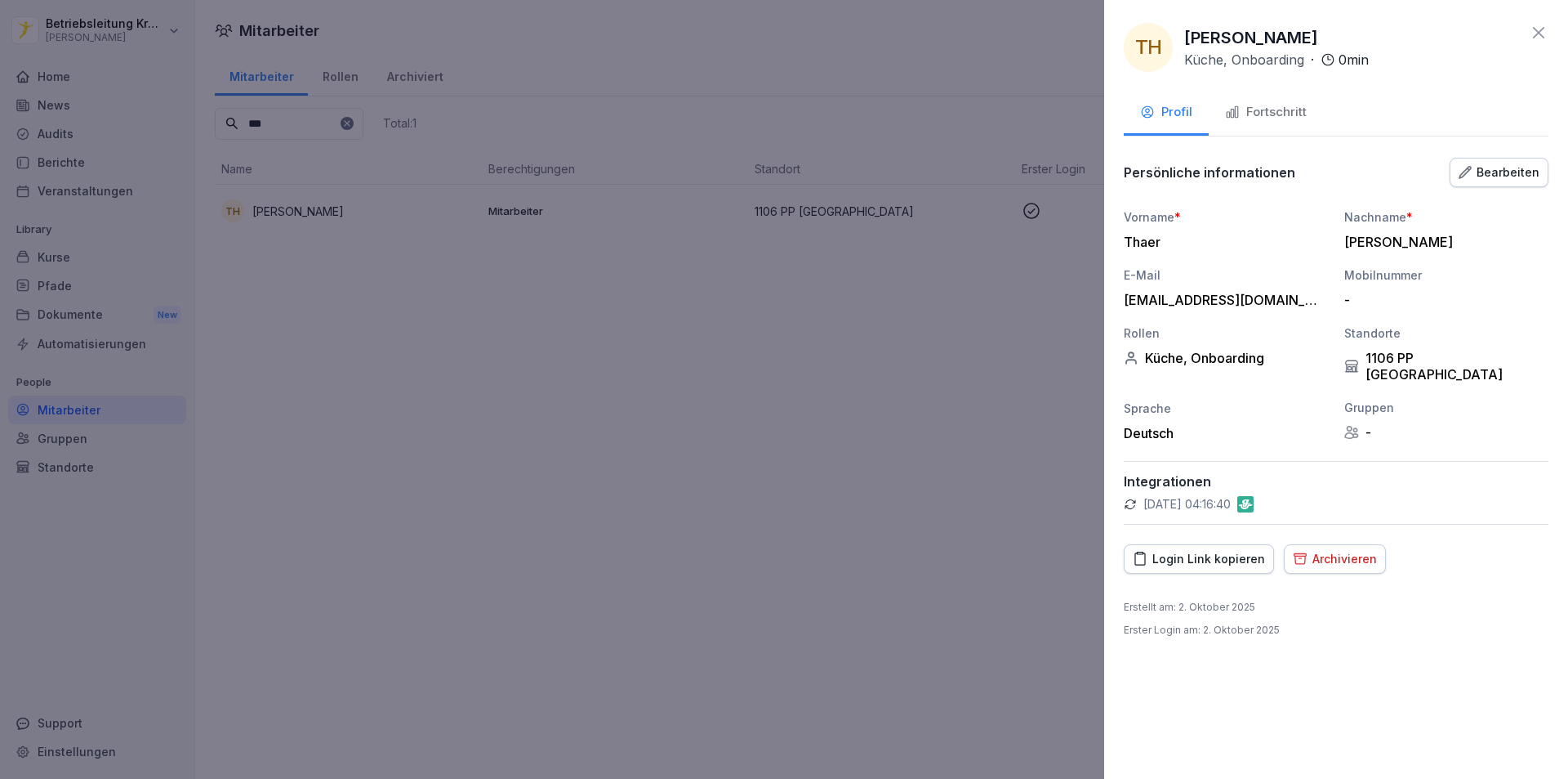
drag, startPoint x: 1263, startPoint y: 105, endPoint x: 1320, endPoint y: 136, distance: 64.9
click at [1263, 106] on div "Fortschritt" at bounding box center [1266, 112] width 82 height 19
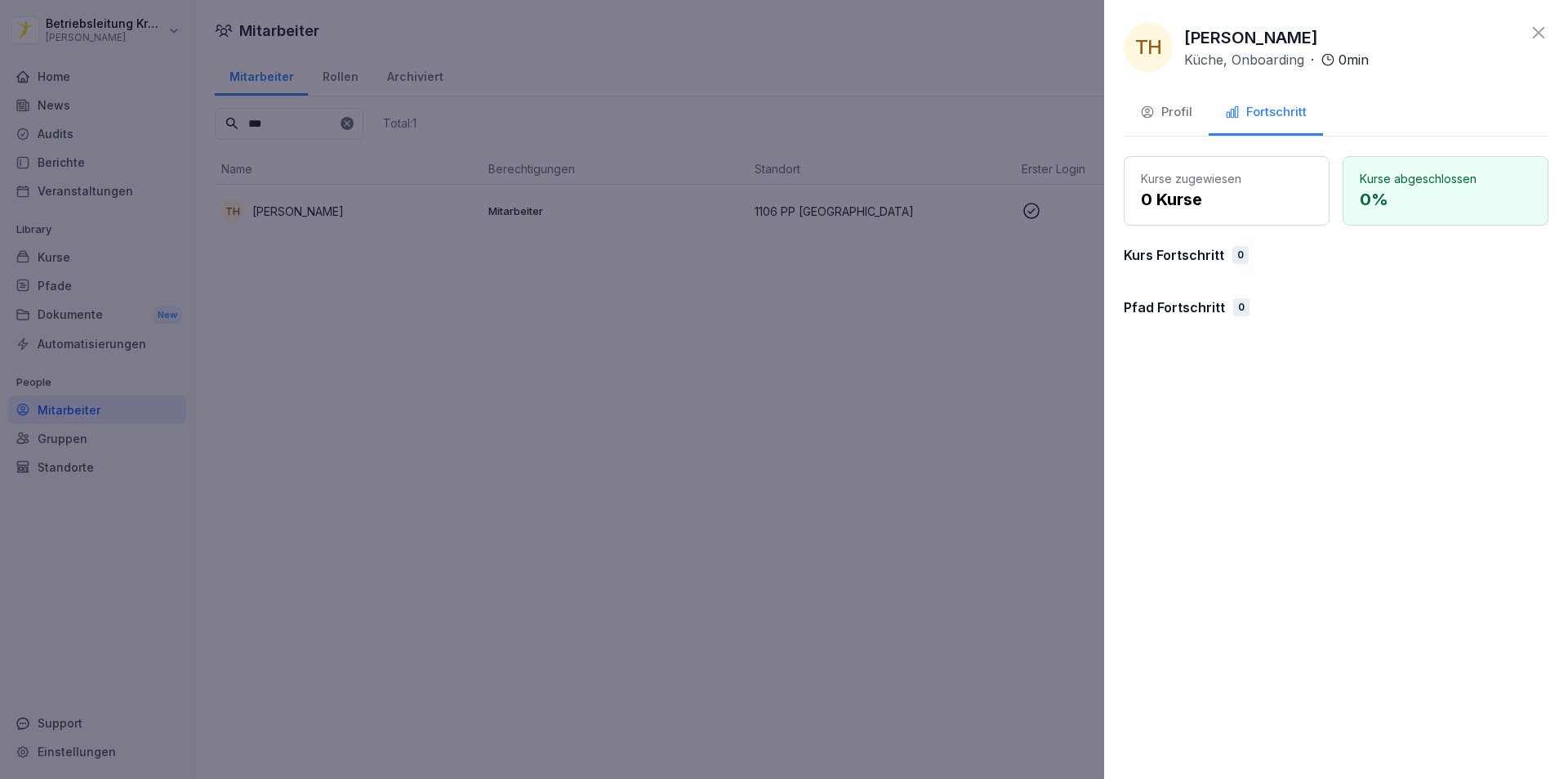
click at [1167, 108] on div "Profil" at bounding box center [1166, 112] width 52 height 19
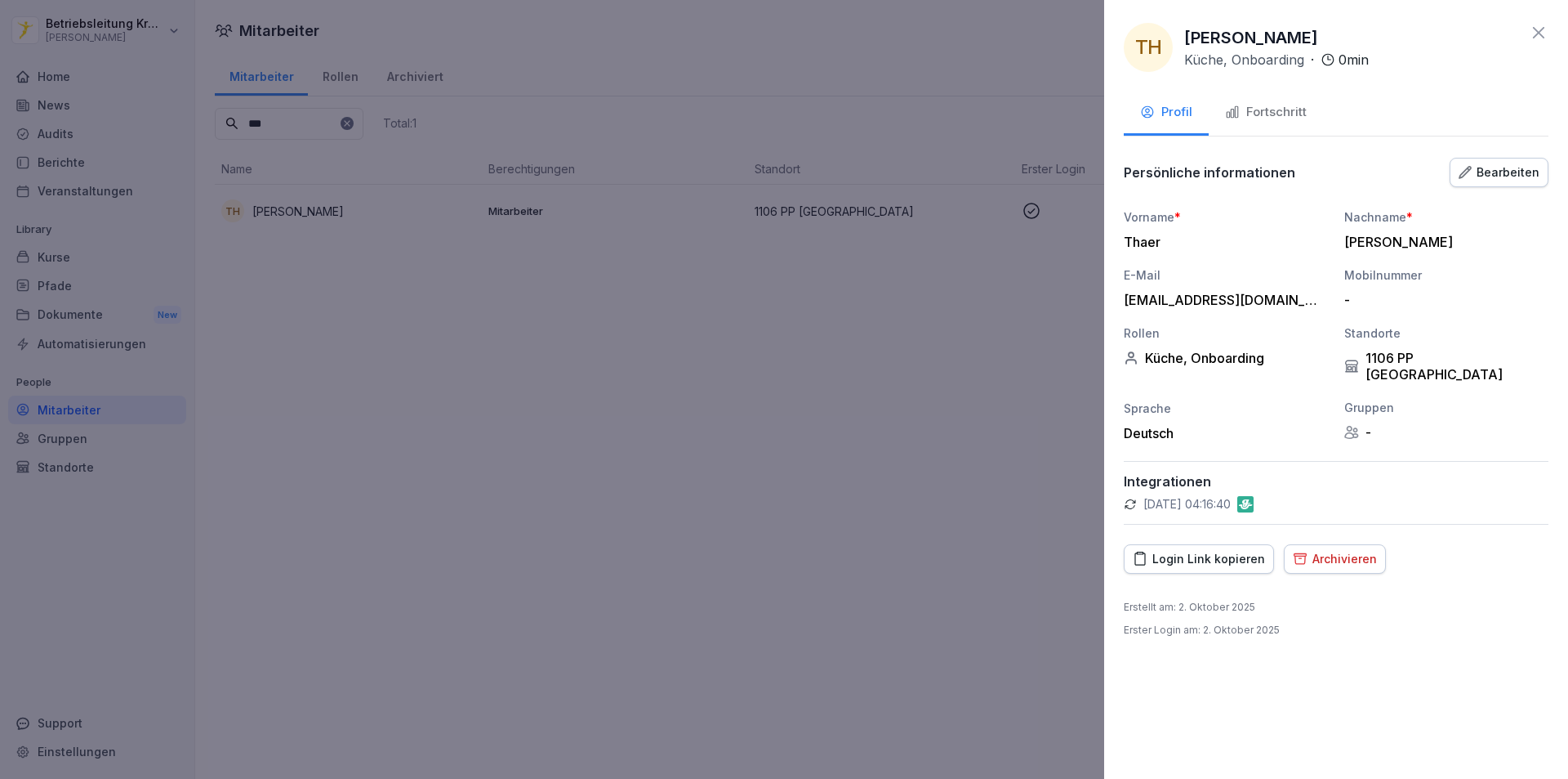
click at [1221, 550] on div "Login Link kopieren" at bounding box center [1198, 559] width 132 height 18
